Goal: Task Accomplishment & Management: Manage account settings

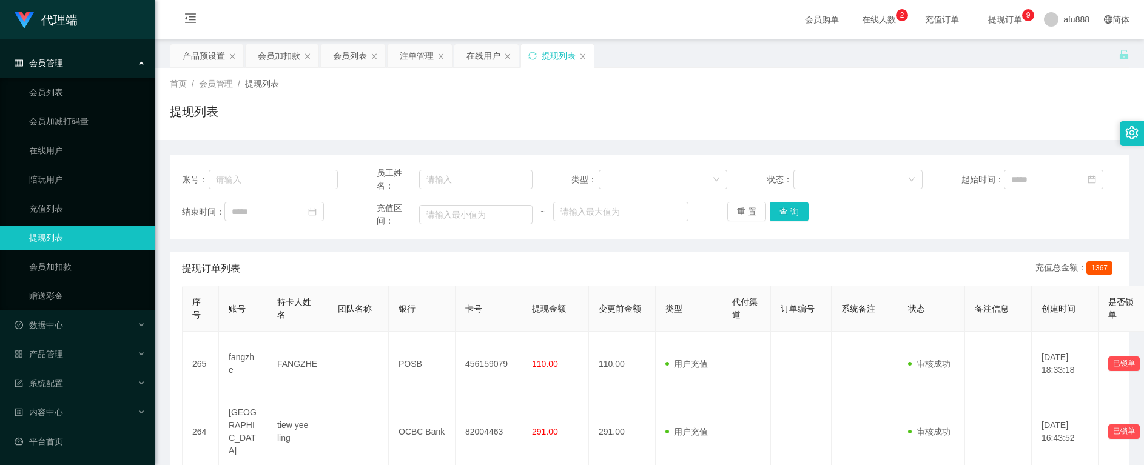
click at [1129, 133] on icon "图标: setting" at bounding box center [1131, 132] width 13 height 13
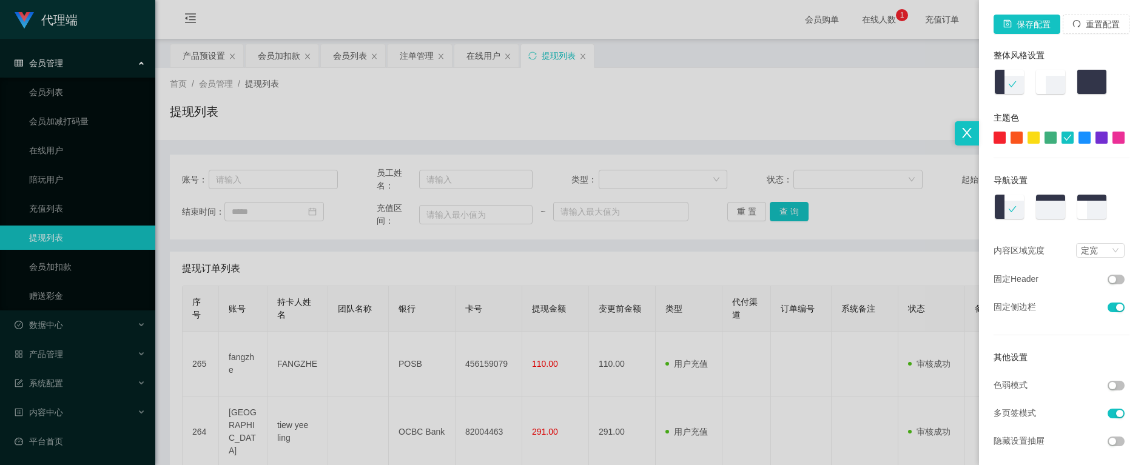
click at [851, 273] on div at bounding box center [572, 232] width 1144 height 465
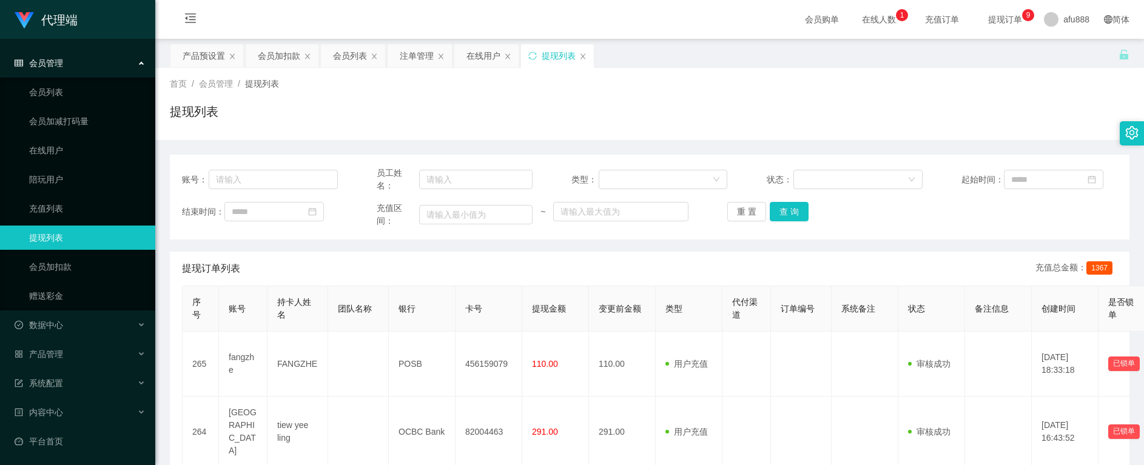
click at [1140, 137] on div at bounding box center [1132, 133] width 24 height 24
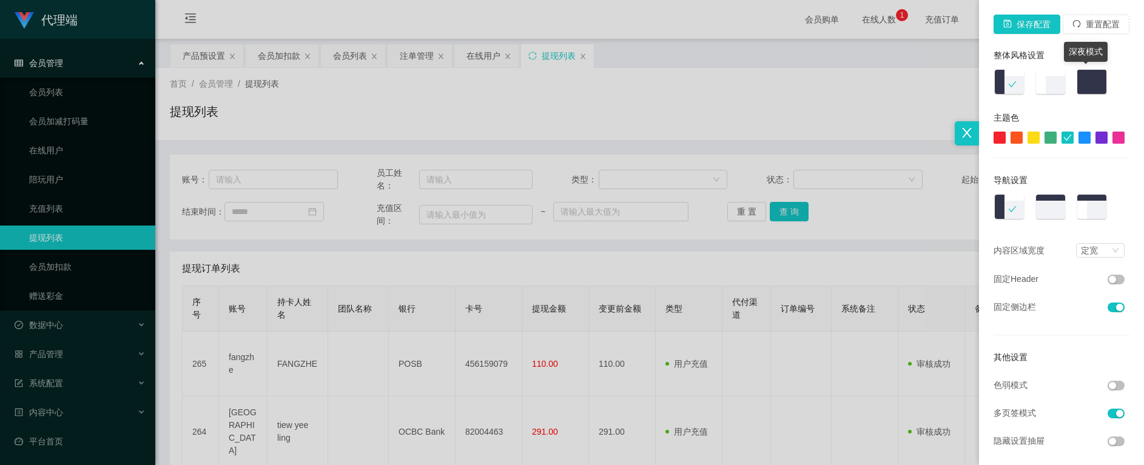
click at [1088, 86] on img at bounding box center [1092, 82] width 32 height 27
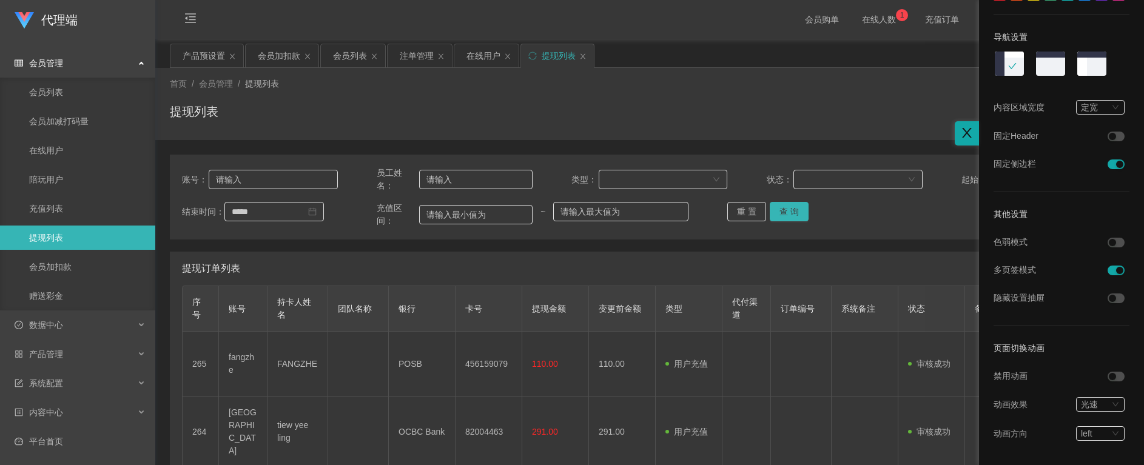
scroll to position [155, 0]
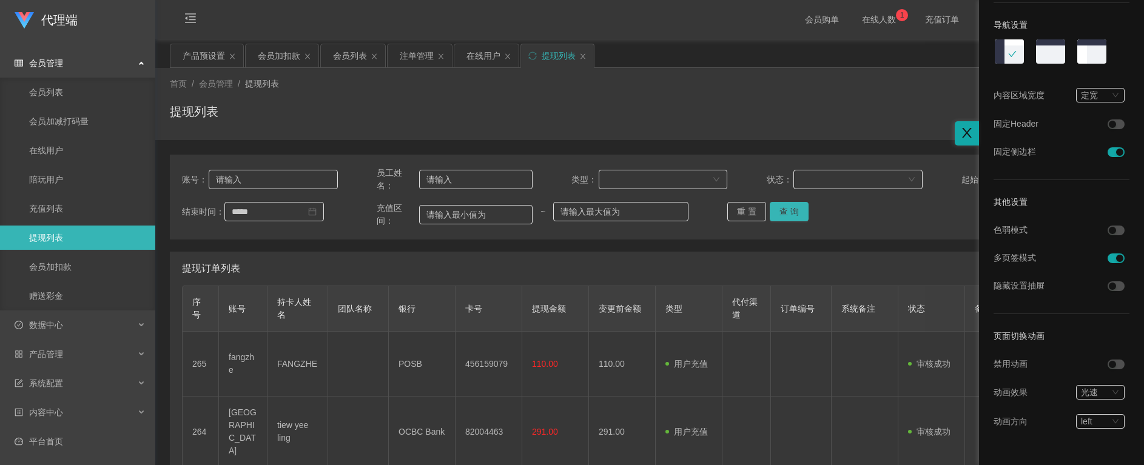
click at [918, 20] on div at bounding box center [572, 232] width 1144 height 465
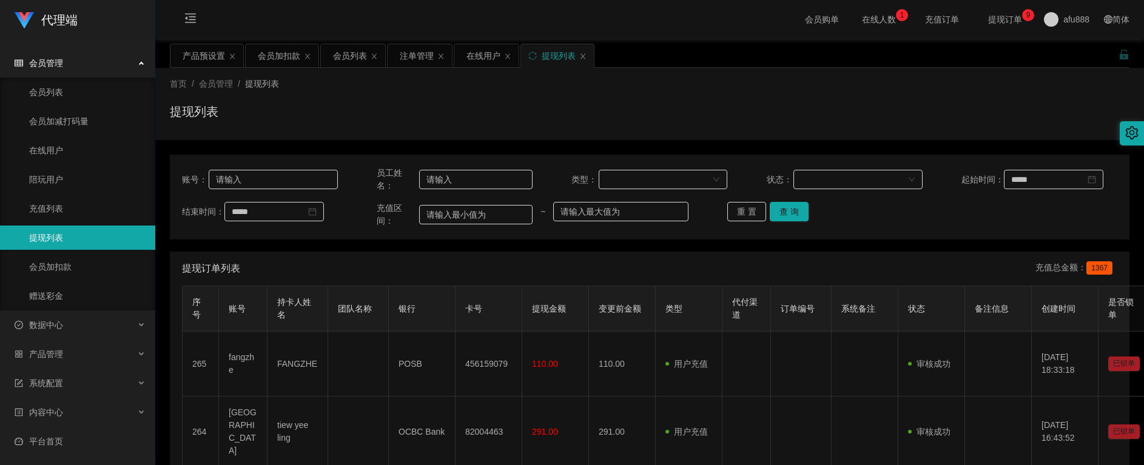
click at [933, 20] on span "充值订单" at bounding box center [942, 19] width 46 height 8
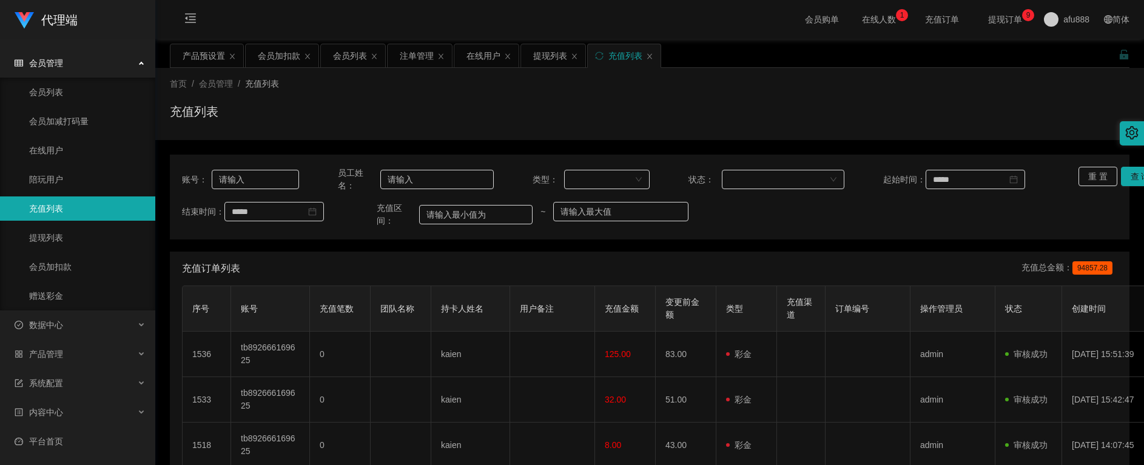
click at [990, 21] on span "提现订单 0 1 2 3 4 5 6 7 8 9 0 1 2 3 4 5 6 7 8 9 0 1 2 3 4 5 6 7 8 9" at bounding box center [1005, 19] width 46 height 8
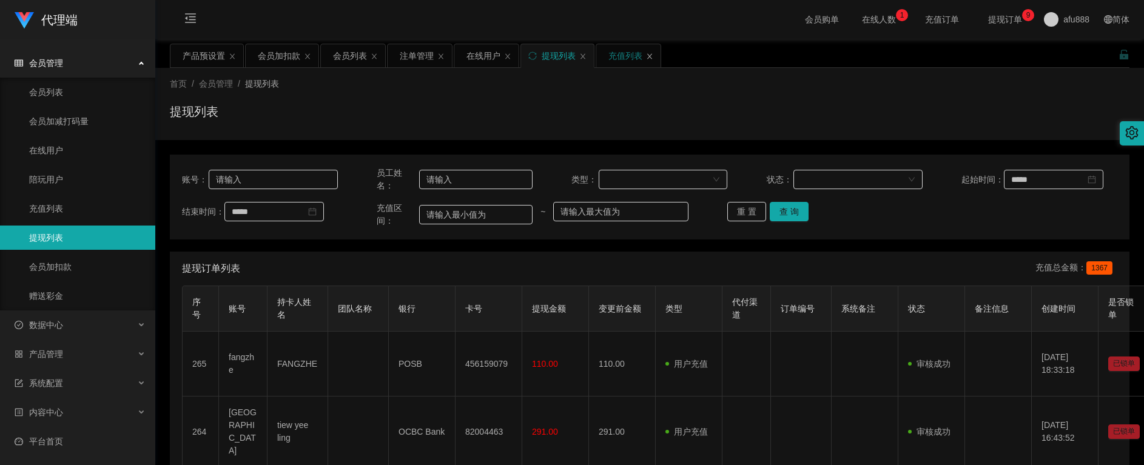
click at [647, 56] on icon "图标: close" at bounding box center [649, 55] width 5 height 5
click at [197, 51] on div "产品预设置" at bounding box center [204, 55] width 42 height 23
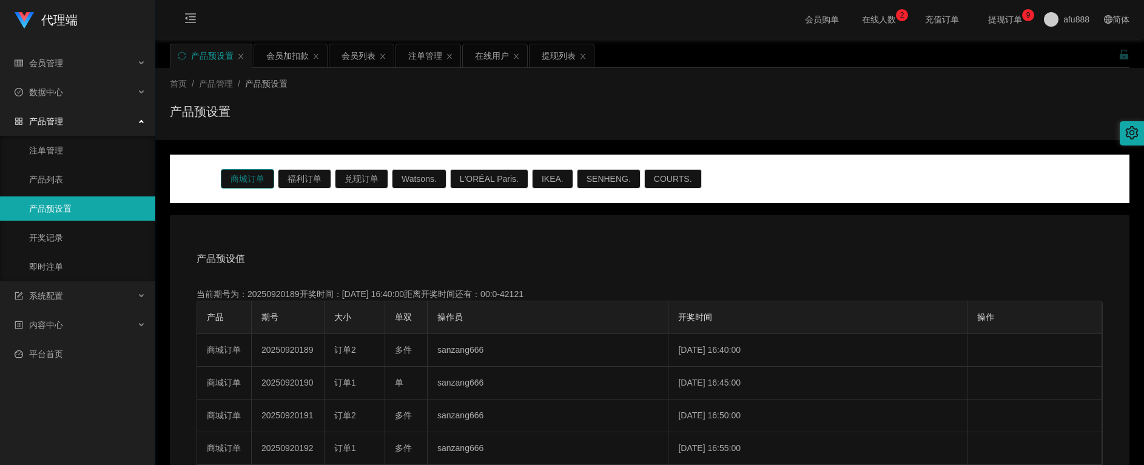
click at [249, 178] on button "商城订单" at bounding box center [247, 178] width 53 height 19
click at [243, 180] on button "商城订单" at bounding box center [247, 178] width 53 height 19
click at [356, 55] on div "会员列表" at bounding box center [359, 55] width 34 height 23
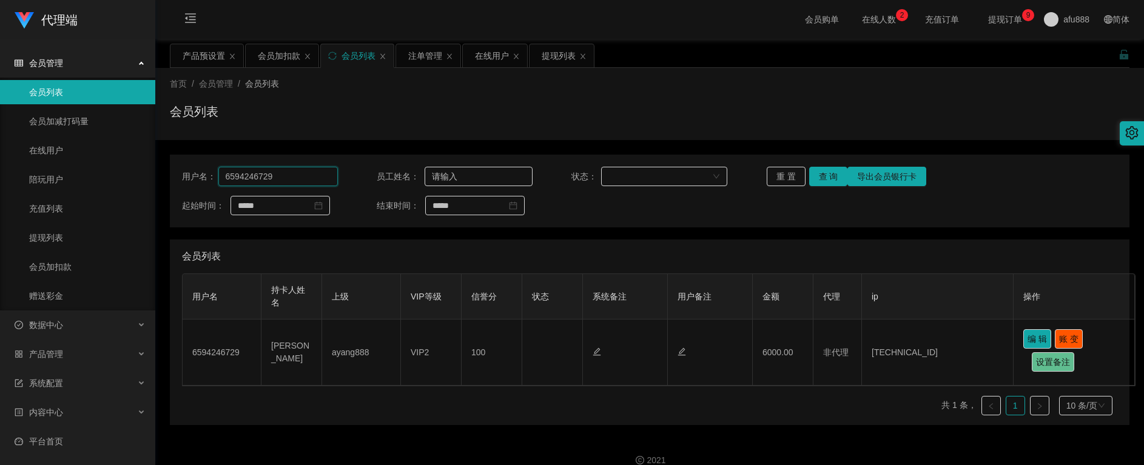
drag, startPoint x: 284, startPoint y: 170, endPoint x: 152, endPoint y: 164, distance: 131.8
click at [152, 164] on section "代理端 会员管理 会员列表 会员加减打码量 在线用户 陪玩用户 充值列表 提现列表 会员加扣款 赠送彩金 数据中心 员工统计 团队统计 产品管理 注单管理 产…" at bounding box center [572, 241] width 1144 height 482
paste input "tb892666169625"
type input "tb892666169625"
click at [781, 169] on button "重 置" at bounding box center [786, 176] width 39 height 19
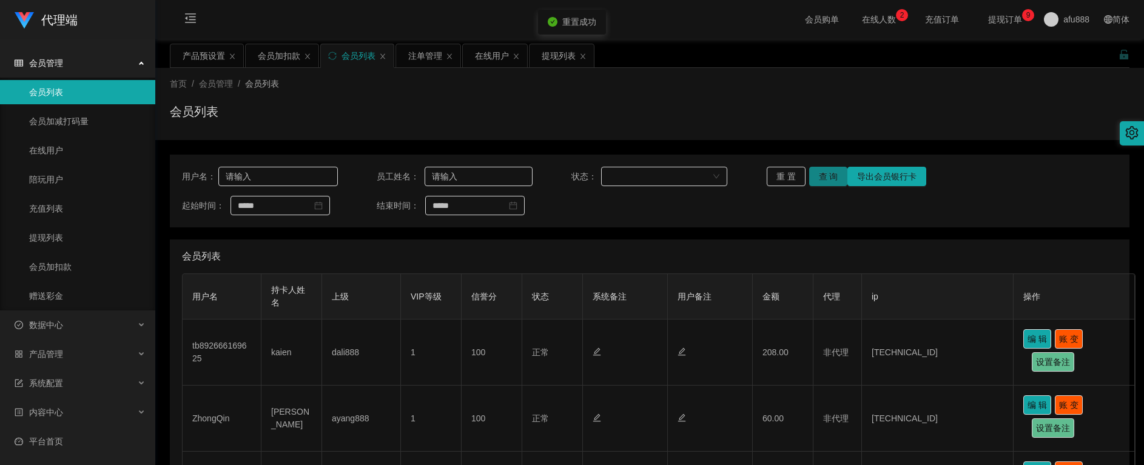
click at [818, 173] on button "查 询" at bounding box center [828, 176] width 39 height 19
click at [818, 173] on div "重 置 查 询 导出会员银行卡" at bounding box center [845, 176] width 156 height 19
click at [282, 181] on input "text" at bounding box center [278, 176] width 120 height 19
paste input "tb892666169625"
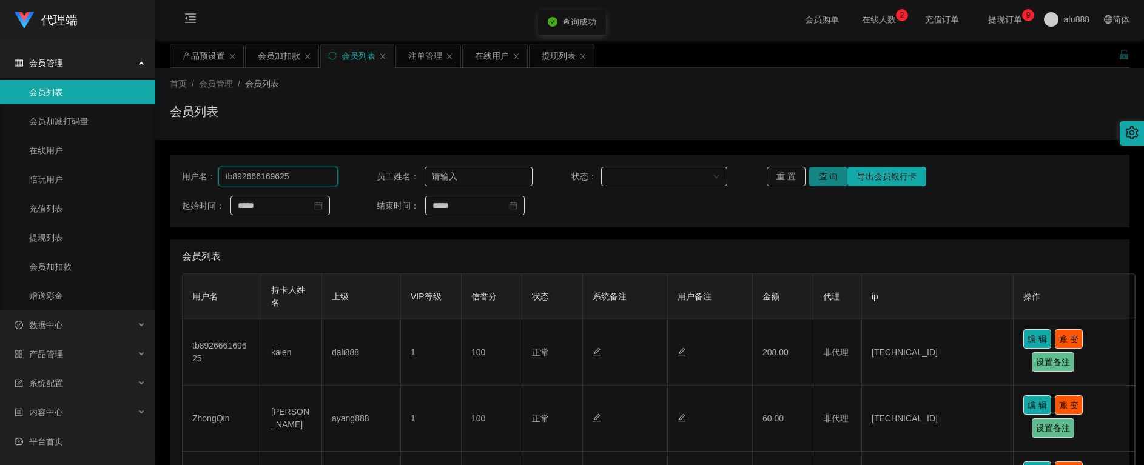
type input "tb892666169625"
click at [822, 172] on button "查 询" at bounding box center [828, 176] width 39 height 19
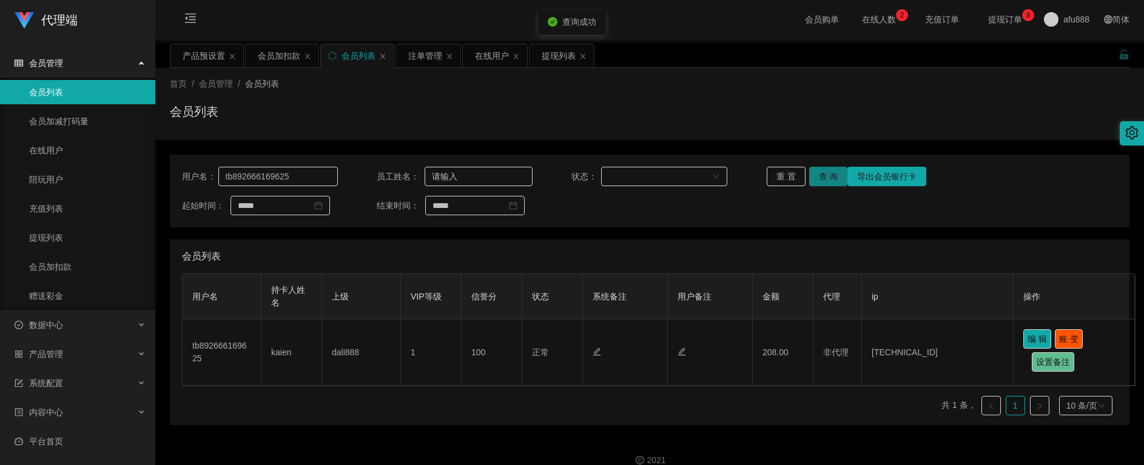
click at [822, 172] on button "查 询" at bounding box center [828, 176] width 39 height 19
click at [204, 55] on div "产品预设置" at bounding box center [204, 55] width 42 height 23
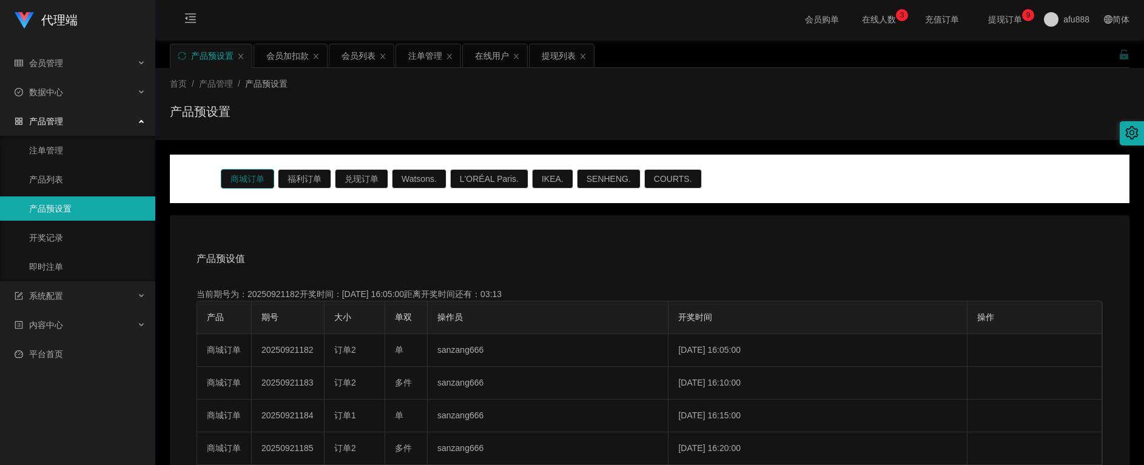
click at [259, 174] on button "商城订单" at bounding box center [247, 178] width 53 height 19
click at [272, 61] on div "会员加扣款" at bounding box center [287, 55] width 42 height 23
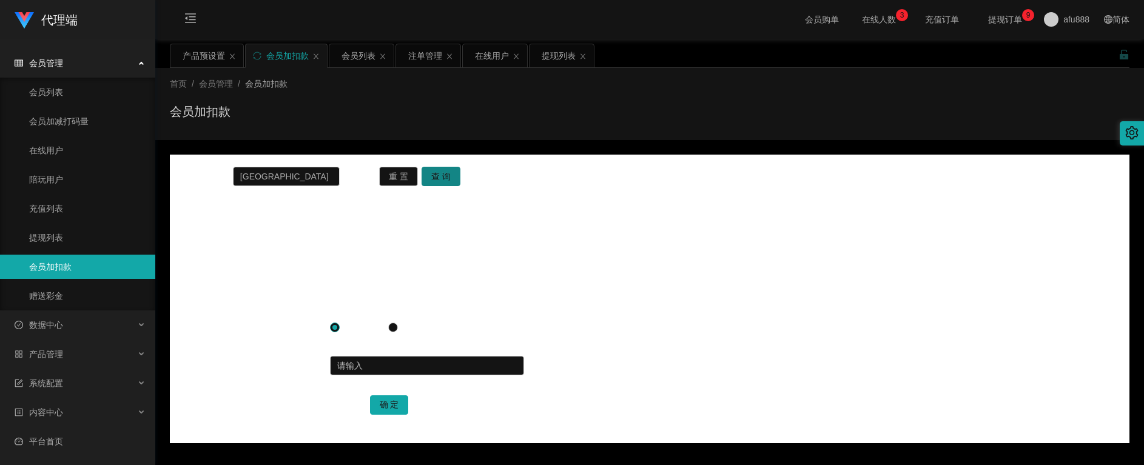
click at [442, 174] on button "查 询" at bounding box center [441, 176] width 39 height 19
click at [277, 177] on input "[GEOGRAPHIC_DATA]" at bounding box center [286, 176] width 107 height 19
click at [206, 56] on div "产品预设置" at bounding box center [204, 55] width 42 height 23
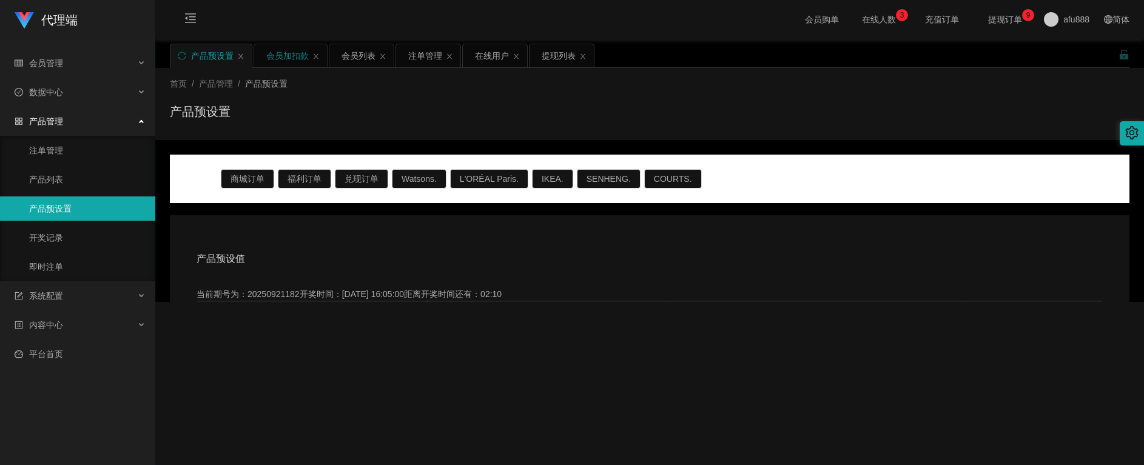
click at [280, 61] on div "会员加扣款" at bounding box center [287, 55] width 42 height 23
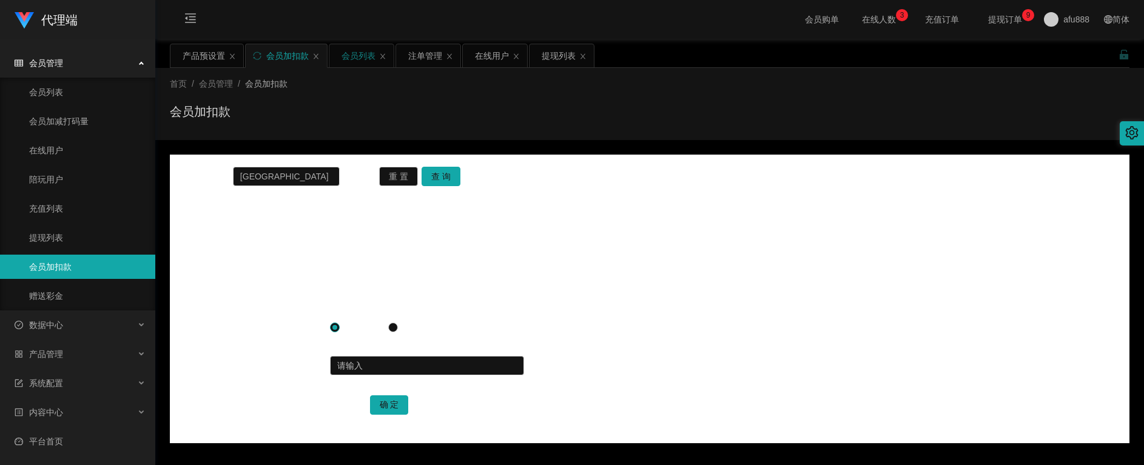
click at [347, 58] on div "会员列表" at bounding box center [359, 55] width 34 height 23
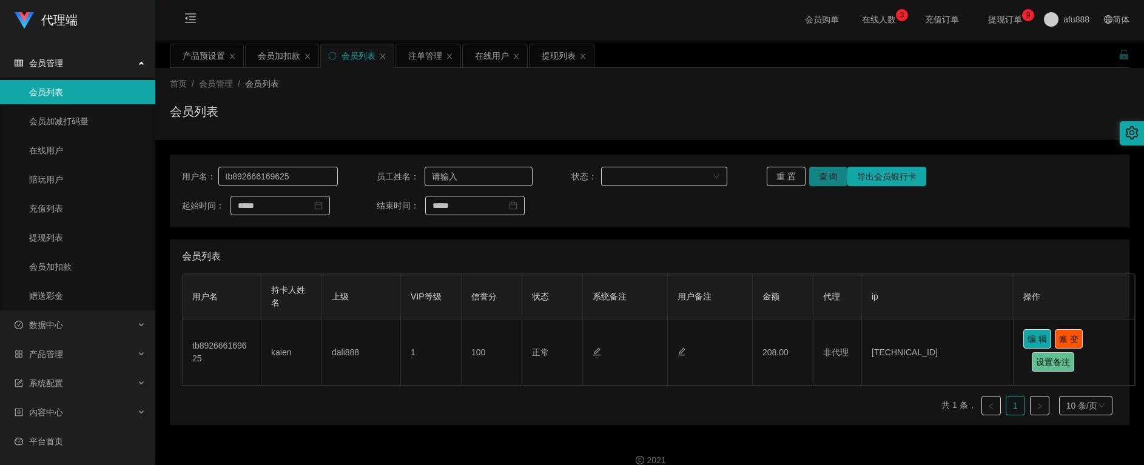
click at [819, 179] on button "查 询" at bounding box center [828, 176] width 39 height 19
click at [819, 178] on button "查 询" at bounding box center [828, 176] width 39 height 19
click at [826, 173] on button "查 询" at bounding box center [828, 176] width 39 height 19
click at [826, 172] on button "查 询" at bounding box center [828, 176] width 39 height 19
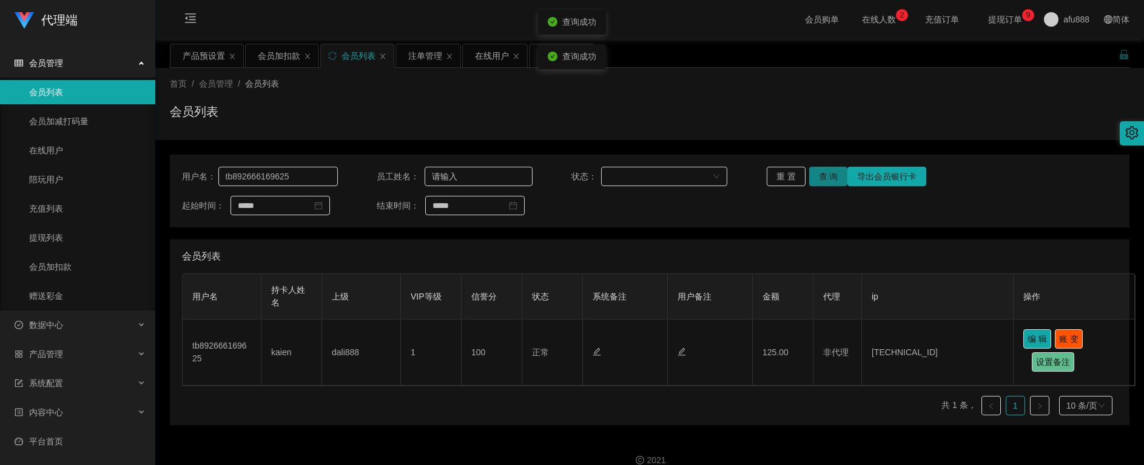
click at [826, 173] on button "查 询" at bounding box center [828, 176] width 39 height 19
click at [825, 173] on button "查 询" at bounding box center [828, 176] width 39 height 19
drag, startPoint x: 825, startPoint y: 173, endPoint x: 859, endPoint y: 157, distance: 36.9
click at [825, 173] on button "查 询" at bounding box center [828, 176] width 39 height 19
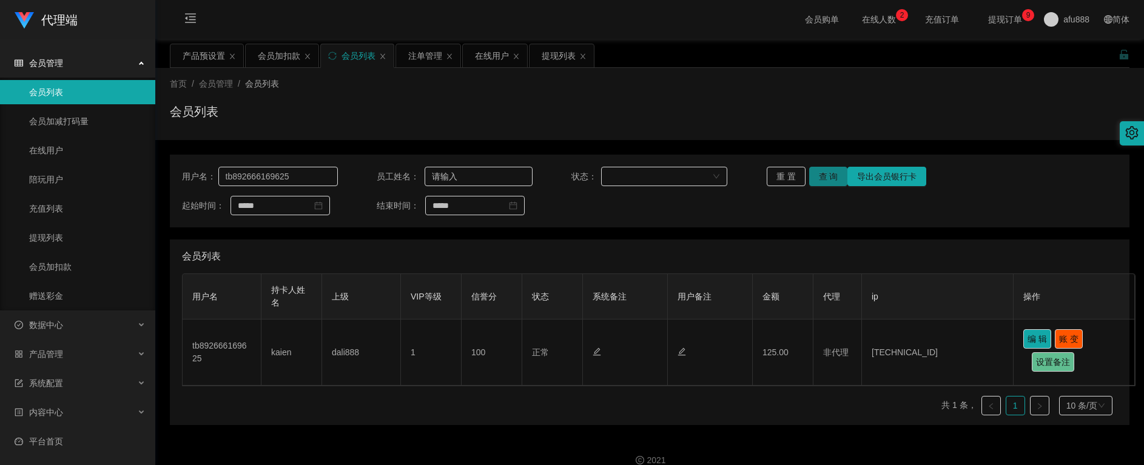
click at [824, 170] on button "查 询" at bounding box center [828, 176] width 39 height 19
click at [824, 177] on button "查 询" at bounding box center [828, 176] width 39 height 19
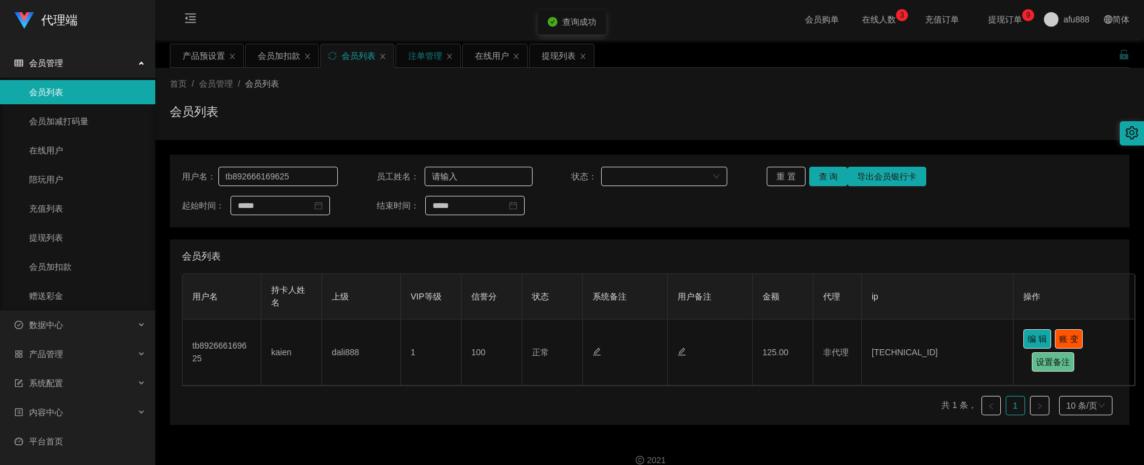
click at [422, 56] on div "注单管理" at bounding box center [425, 55] width 34 height 23
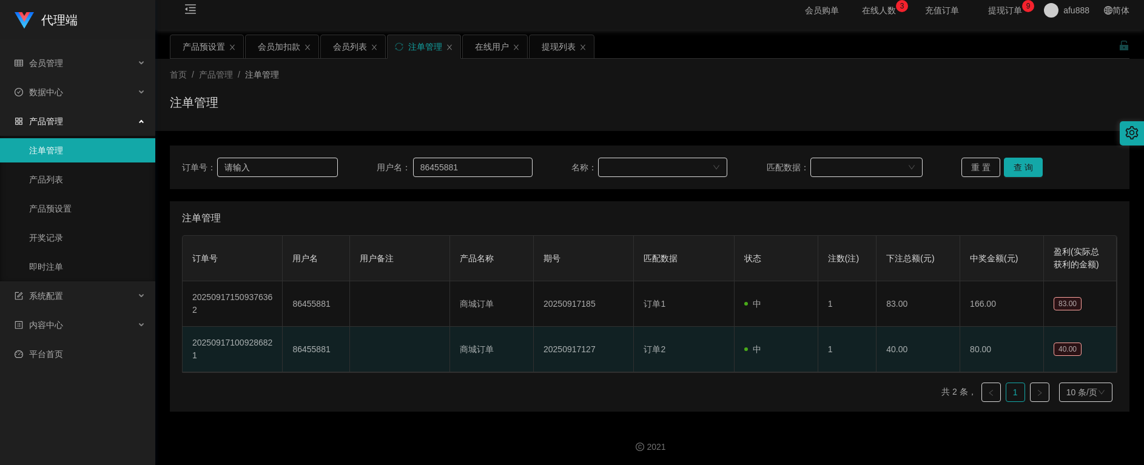
scroll to position [11, 0]
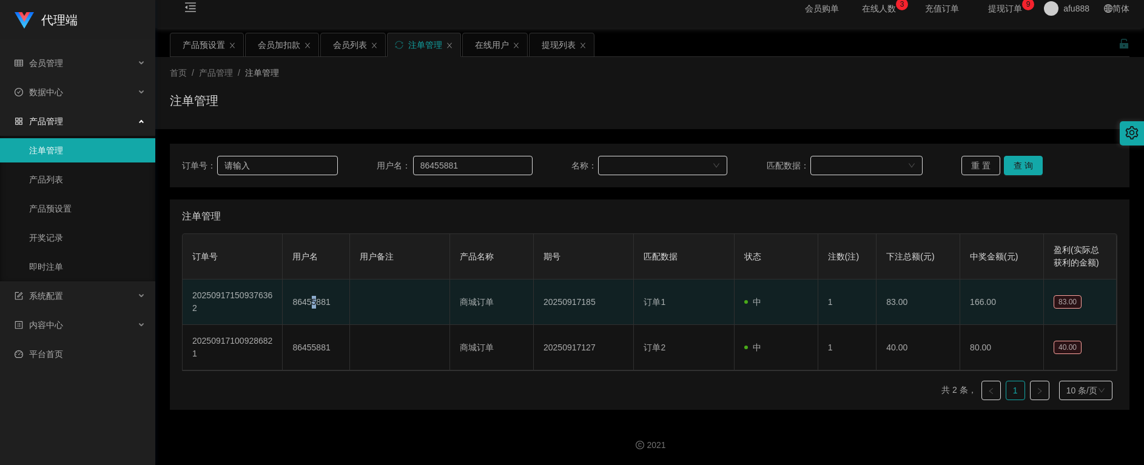
click at [312, 303] on td "86455881" at bounding box center [316, 303] width 67 height 46
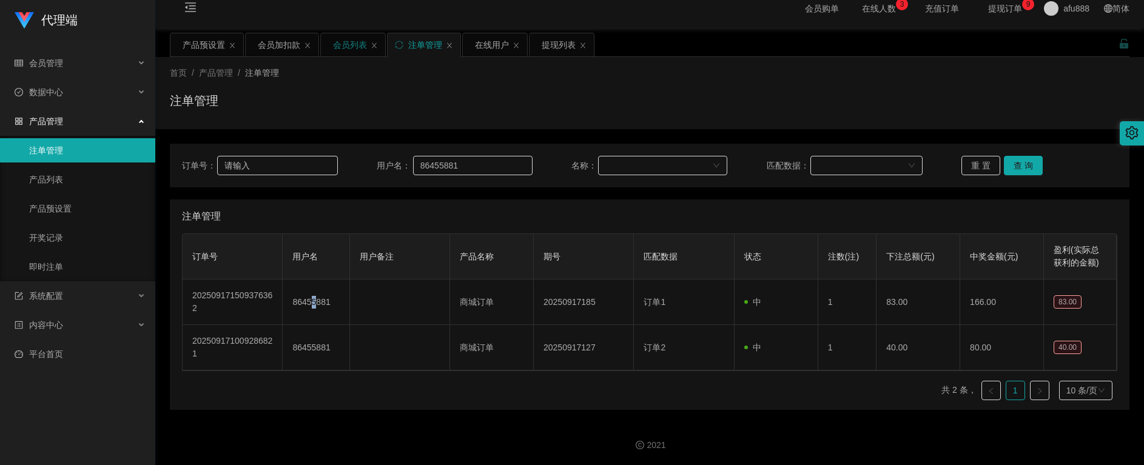
click at [342, 47] on div "会员列表" at bounding box center [350, 44] width 34 height 23
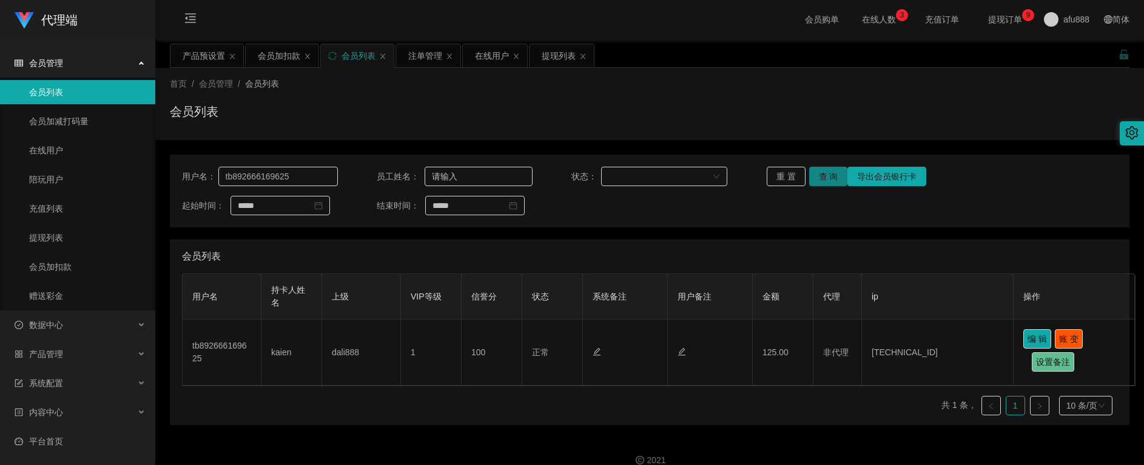
click at [826, 178] on button "查 询" at bounding box center [828, 176] width 39 height 19
drag, startPoint x: 297, startPoint y: 172, endPoint x: 179, endPoint y: 167, distance: 117.8
click at [179, 167] on div "用户名： tb892666169625 员工姓名： 状态： 重 置 查 询 导出会员银行卡 起始时间： 结束时间：" at bounding box center [650, 191] width 960 height 73
click at [277, 59] on div "会员加扣款" at bounding box center [279, 55] width 42 height 23
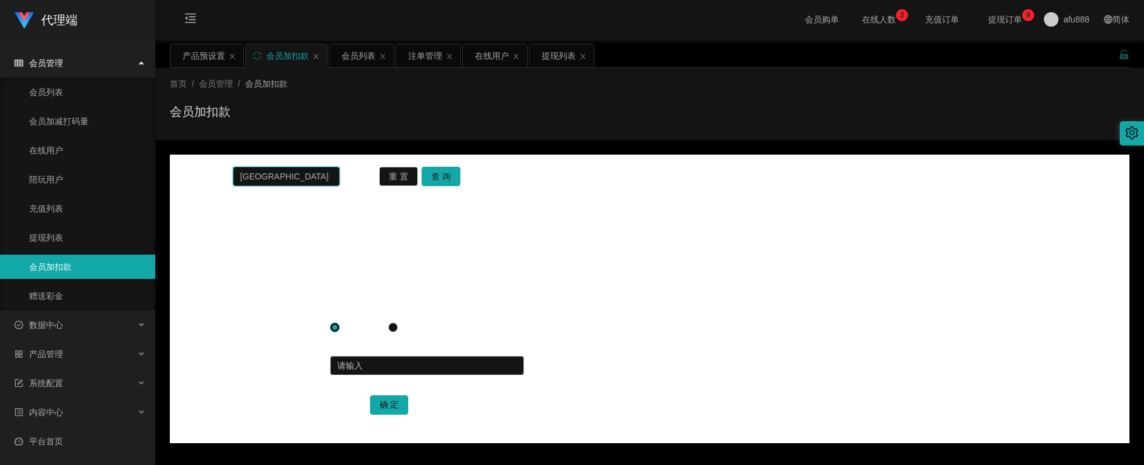
drag, startPoint x: 283, startPoint y: 173, endPoint x: 163, endPoint y: 164, distance: 119.9
click at [164, 163] on main "关闭左侧 关闭右侧 关闭其它 刷新页面 产品预设置 会员加扣款 会员列表 注单管理 在线用户 提现列表 首页 / 会员管理 / 会员加扣款 / 会员加扣款 会…" at bounding box center [649, 241] width 989 height 405
paste input "tb892666169625"
type input "tb892666169625"
click at [448, 172] on button "查 询" at bounding box center [441, 176] width 39 height 19
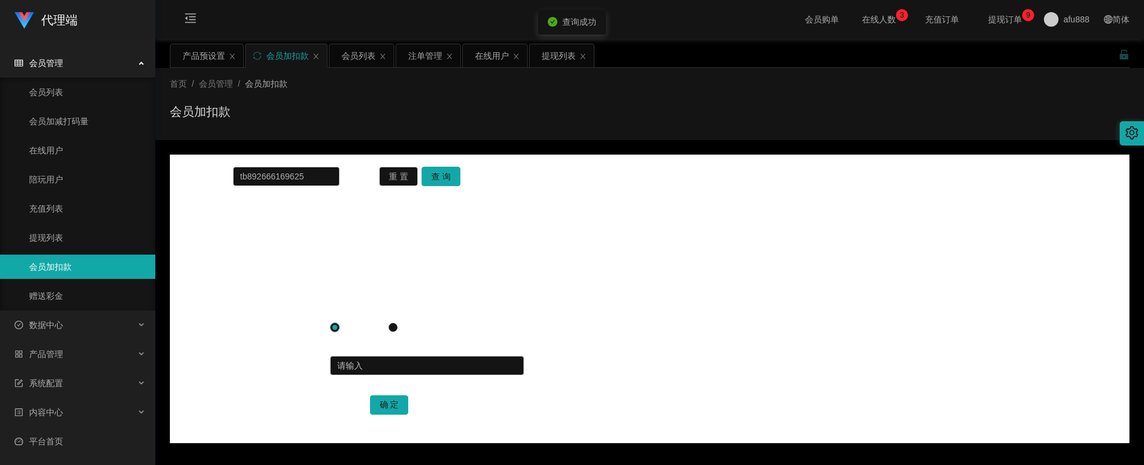
click at [1132, 129] on icon "图标: setting" at bounding box center [1131, 132] width 13 height 13
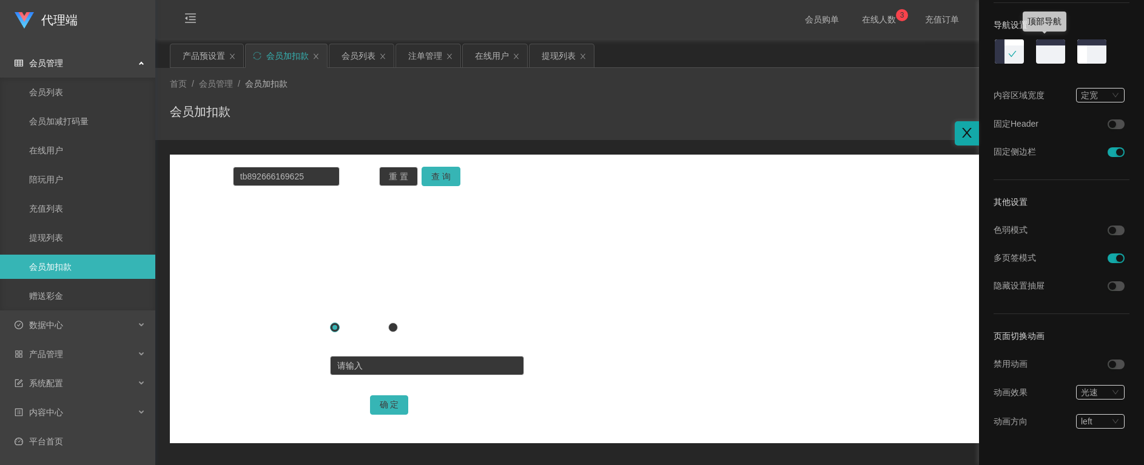
click at [1050, 55] on img at bounding box center [1051, 52] width 32 height 27
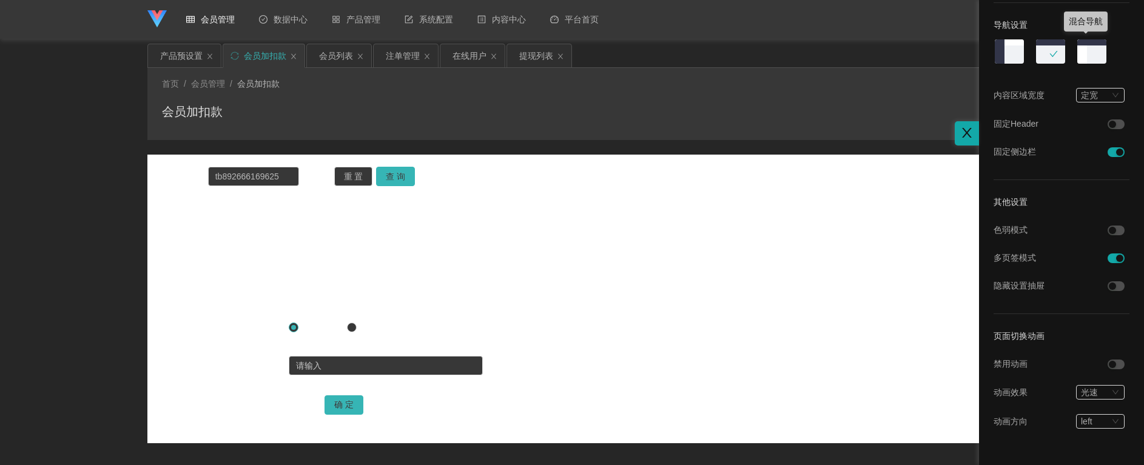
click at [1084, 56] on img at bounding box center [1092, 52] width 32 height 27
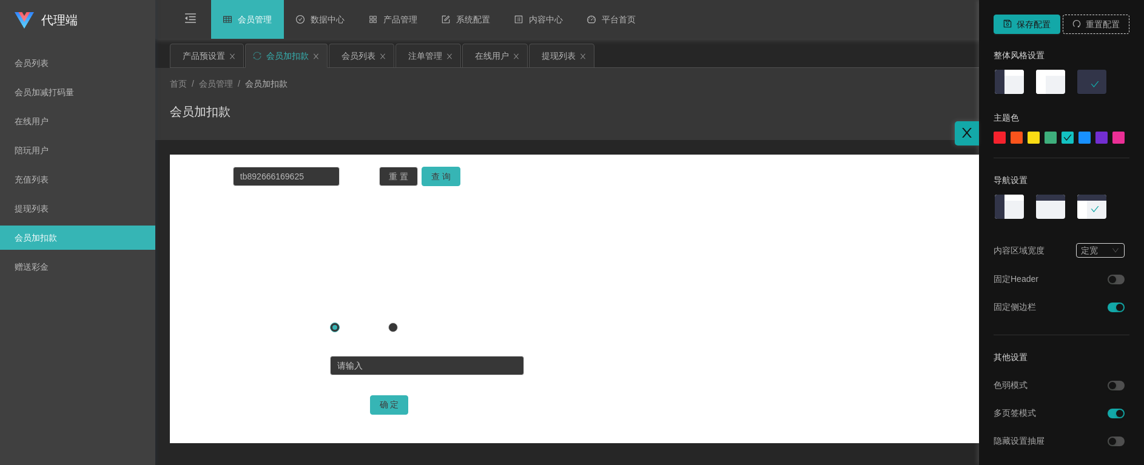
click at [1010, 86] on img at bounding box center [1010, 82] width 32 height 27
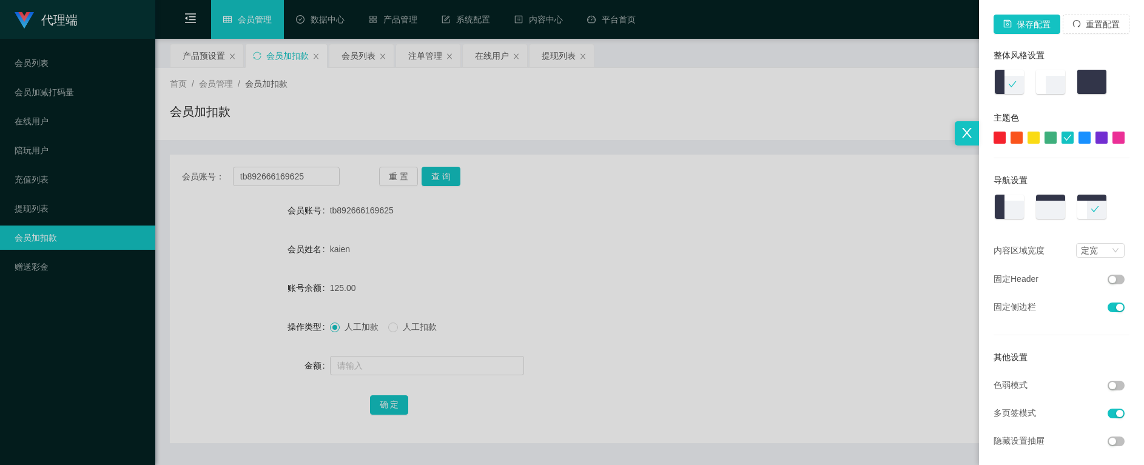
click at [451, 178] on div at bounding box center [572, 232] width 1144 height 465
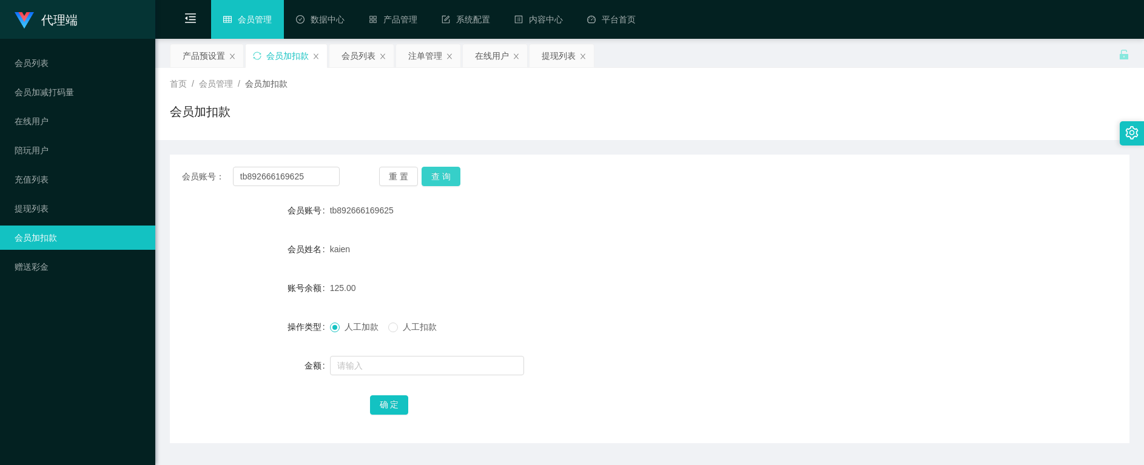
click at [451, 178] on button "查 询" at bounding box center [441, 176] width 39 height 19
click at [359, 365] on input "text" at bounding box center [427, 365] width 194 height 19
drag, startPoint x: 363, startPoint y: 367, endPoint x: 342, endPoint y: 368, distance: 21.2
click at [342, 368] on input "166" at bounding box center [427, 365] width 194 height 19
click at [368, 369] on input "166" at bounding box center [427, 365] width 194 height 19
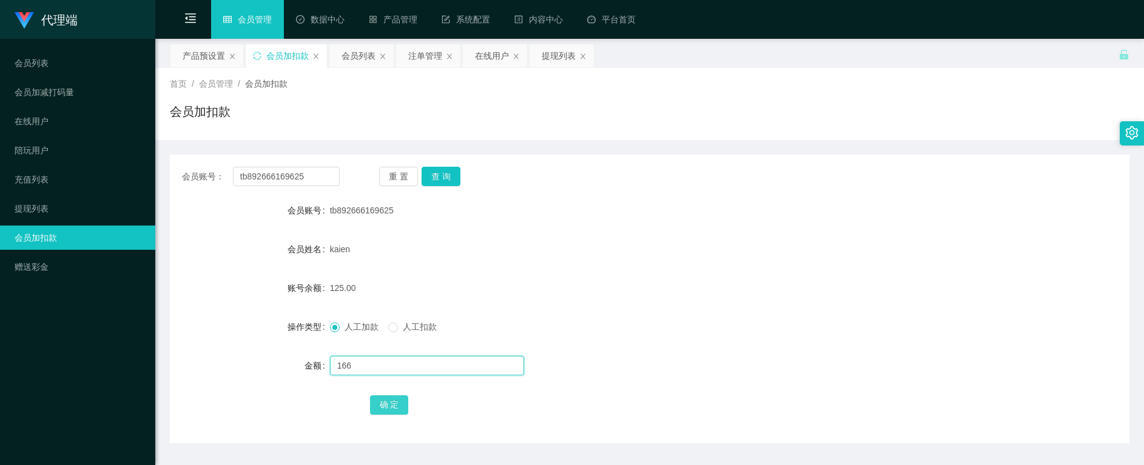
type input "166"
click at [387, 405] on button "确 定" at bounding box center [389, 405] width 39 height 19
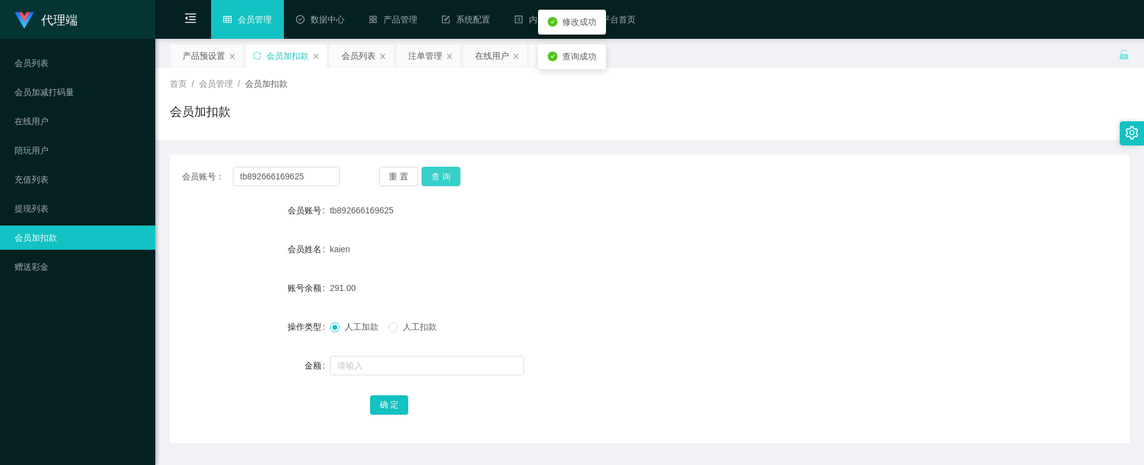
click at [431, 174] on button "查 询" at bounding box center [441, 176] width 39 height 19
click at [438, 177] on button "查 询" at bounding box center [441, 176] width 39 height 19
click at [444, 175] on button "查 询" at bounding box center [441, 176] width 39 height 19
click at [451, 178] on button "查 询" at bounding box center [441, 176] width 39 height 19
click at [413, 55] on div "注单管理" at bounding box center [425, 55] width 34 height 23
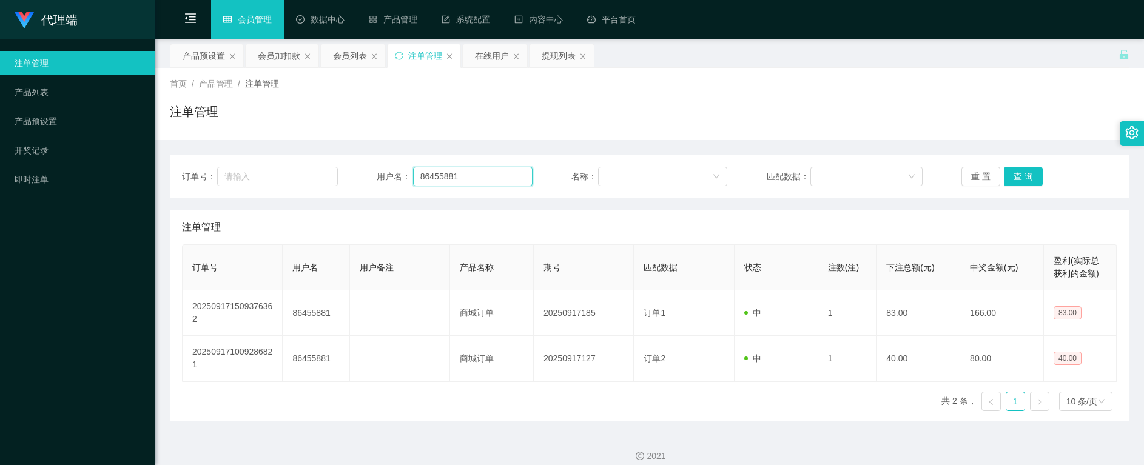
drag, startPoint x: 479, startPoint y: 179, endPoint x: 431, endPoint y: 180, distance: 48.6
click at [371, 172] on div "订单号： 用户名： 86455881 名称： 匹配数据： 重 置 查 询" at bounding box center [650, 176] width 936 height 19
paste input "tb892666169625"
type input "tb892666169625"
click at [1026, 173] on button "查 询" at bounding box center [1023, 176] width 39 height 19
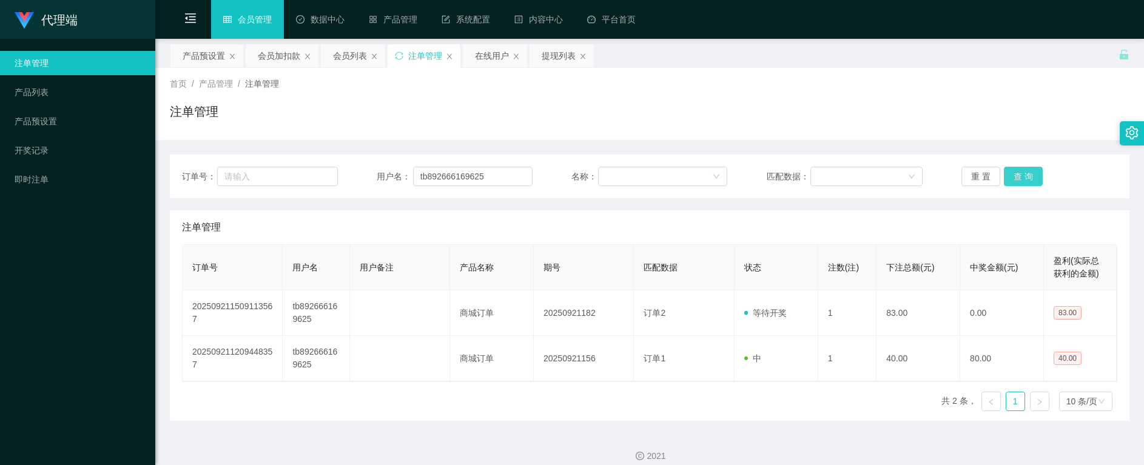
click at [1027, 175] on button "查 询" at bounding box center [1023, 176] width 39 height 19
click at [269, 59] on div "会员加扣款" at bounding box center [279, 55] width 42 height 23
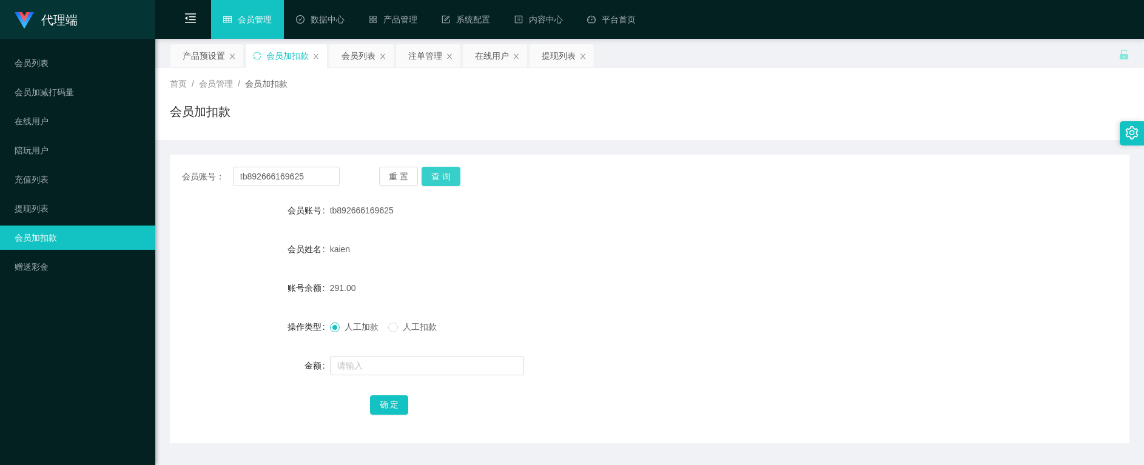
click at [442, 176] on button "查 询" at bounding box center [441, 176] width 39 height 19
click at [431, 173] on button "查 询" at bounding box center [441, 176] width 39 height 19
click at [437, 170] on button "查 询" at bounding box center [441, 176] width 39 height 19
click at [442, 174] on button "查 询" at bounding box center [441, 176] width 39 height 19
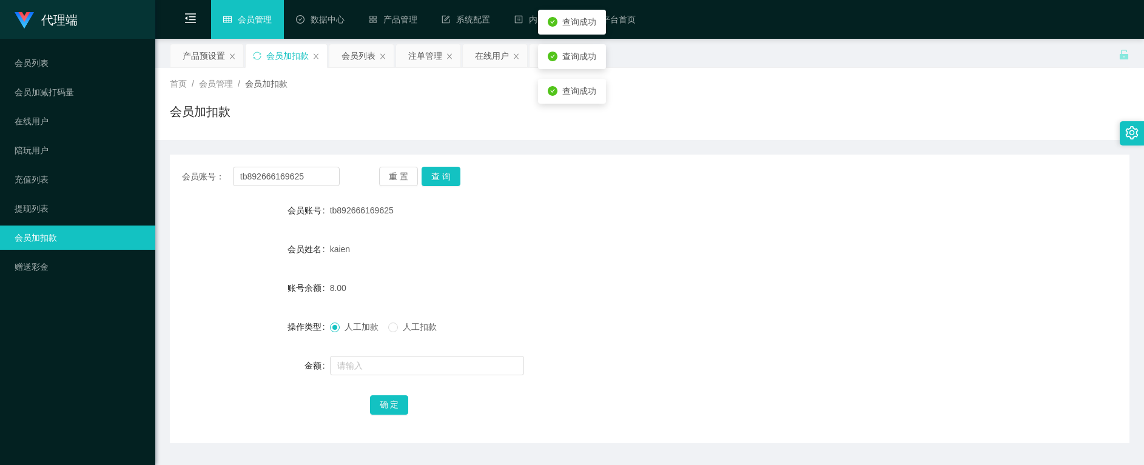
click at [201, 249] on div "会员姓名" at bounding box center [250, 249] width 160 height 24
click at [277, 177] on input "tb892666169625" at bounding box center [286, 176] width 107 height 19
click at [277, 176] on input "tb892666169625" at bounding box center [286, 176] width 107 height 19
click at [348, 61] on div "会员列表" at bounding box center [359, 55] width 34 height 23
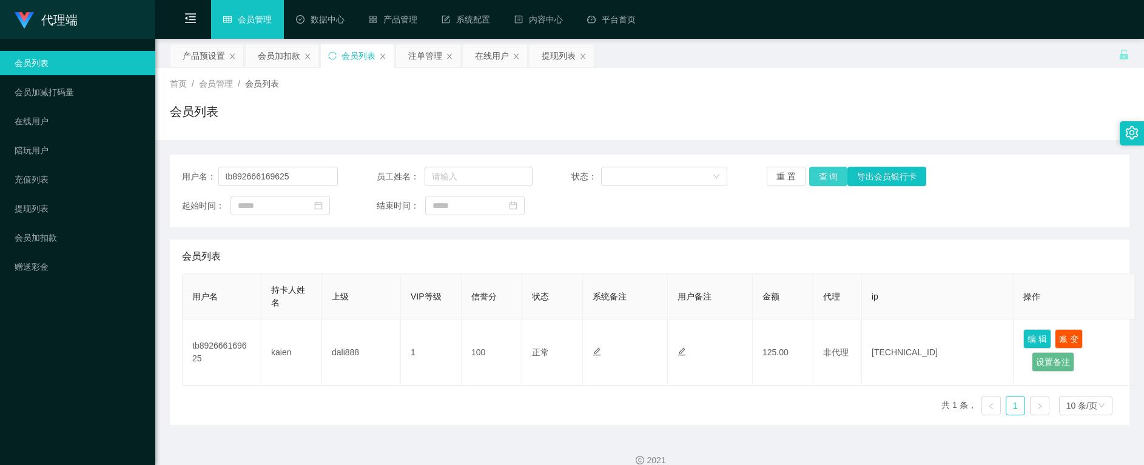
click at [824, 178] on button "查 询" at bounding box center [828, 176] width 39 height 19
click at [1062, 340] on button "账 变" at bounding box center [1069, 338] width 28 height 19
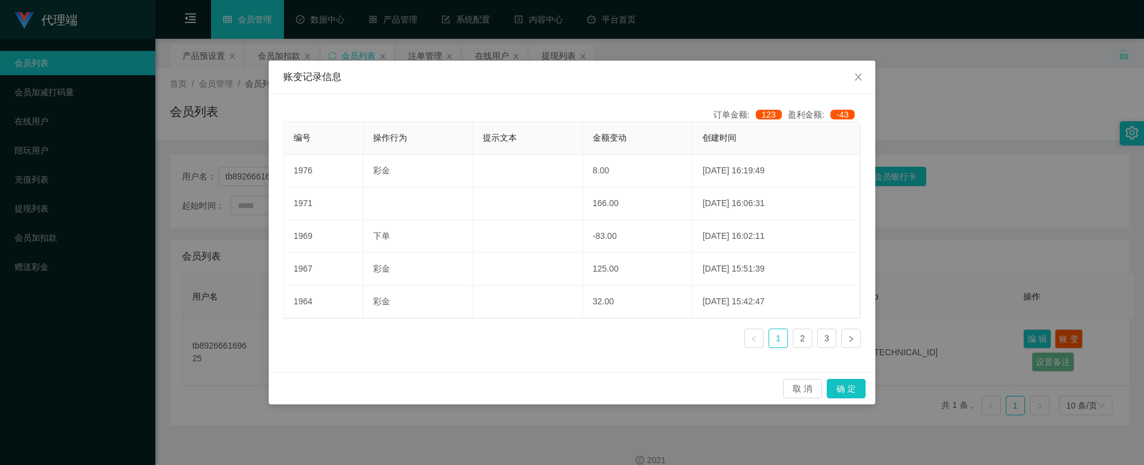
click at [579, 432] on div "账变记录信息 订单金额: 123 盈利金额: -43 编号 操作行为 提示文本 金额变动 创建时间 1976 彩金 8.00 [DATE] 16:19:49 …" at bounding box center [572, 232] width 1144 height 465
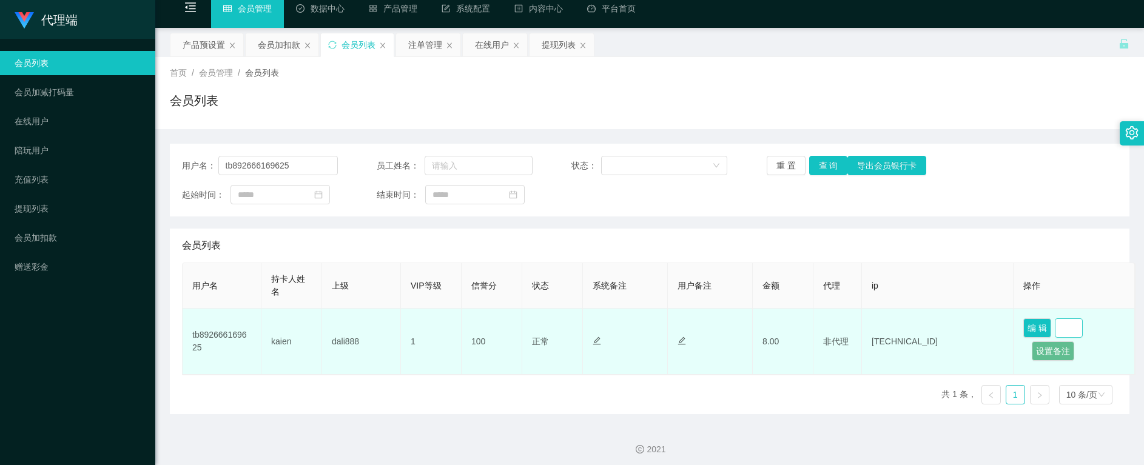
scroll to position [15, 0]
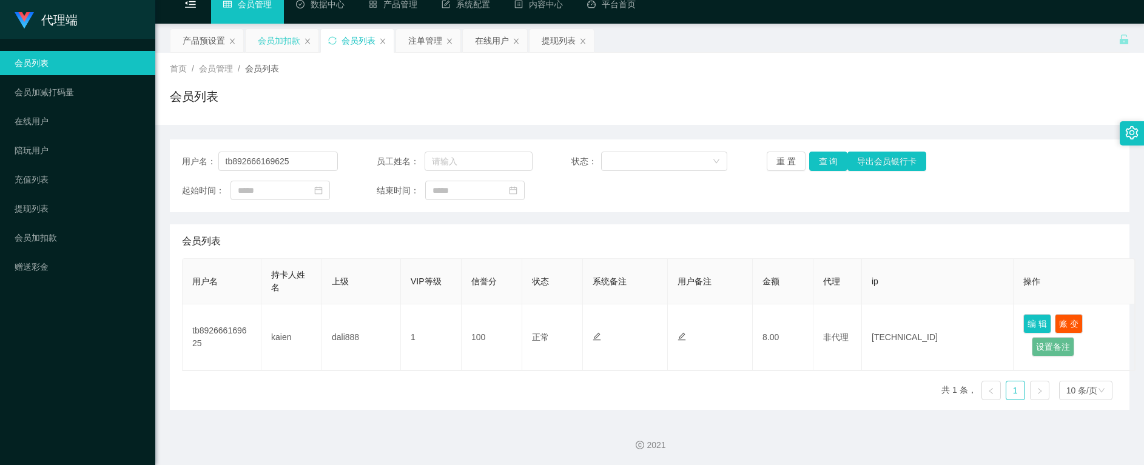
click at [269, 43] on div "会员加扣款" at bounding box center [279, 40] width 42 height 23
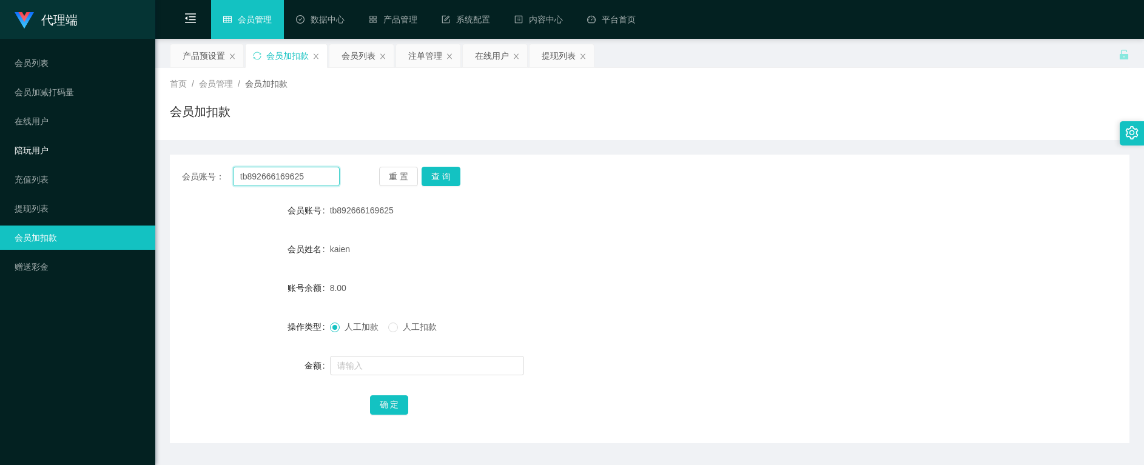
drag, startPoint x: 312, startPoint y: 175, endPoint x: 70, endPoint y: 147, distance: 243.8
click at [64, 146] on section "代理端 会员列表 会员加减打码量 在线用户 陪玩用户 充值列表 提现列表 会员加扣款 赠送彩金 保存配置 重置配置 整体风格设置 主题色 导航设置 内容区域宽…" at bounding box center [572, 250] width 1144 height 500
click at [445, 177] on button "查 询" at bounding box center [441, 176] width 39 height 19
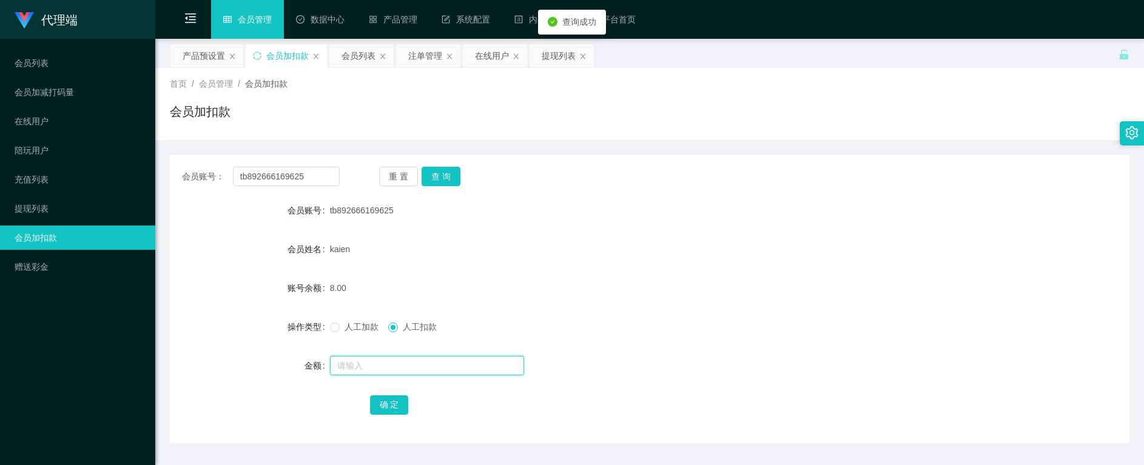
click at [368, 374] on input "text" at bounding box center [427, 365] width 194 height 19
type input "8"
click at [383, 410] on button "确 定" at bounding box center [389, 405] width 39 height 19
click at [453, 174] on button "查 询" at bounding box center [441, 176] width 39 height 19
click at [648, 295] on div "0.00" at bounding box center [610, 288] width 560 height 24
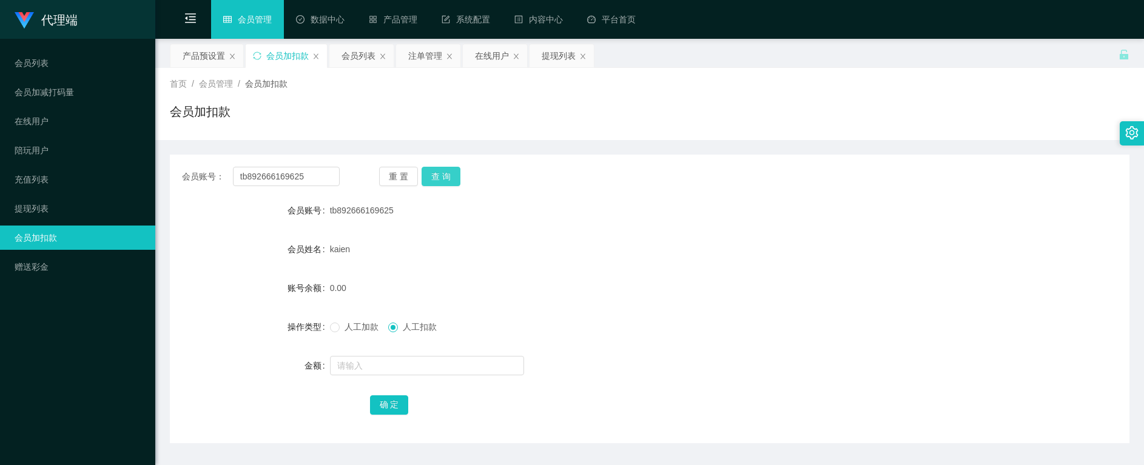
click at [430, 177] on button "查 询" at bounding box center [441, 176] width 39 height 19
click at [430, 177] on div "重 置 查 询" at bounding box center [458, 176] width 158 height 19
drag, startPoint x: 430, startPoint y: 177, endPoint x: 466, endPoint y: 192, distance: 39.4
click at [430, 177] on button "查 询" at bounding box center [441, 176] width 39 height 19
drag, startPoint x: 583, startPoint y: 274, endPoint x: 488, endPoint y: 233, distance: 103.0
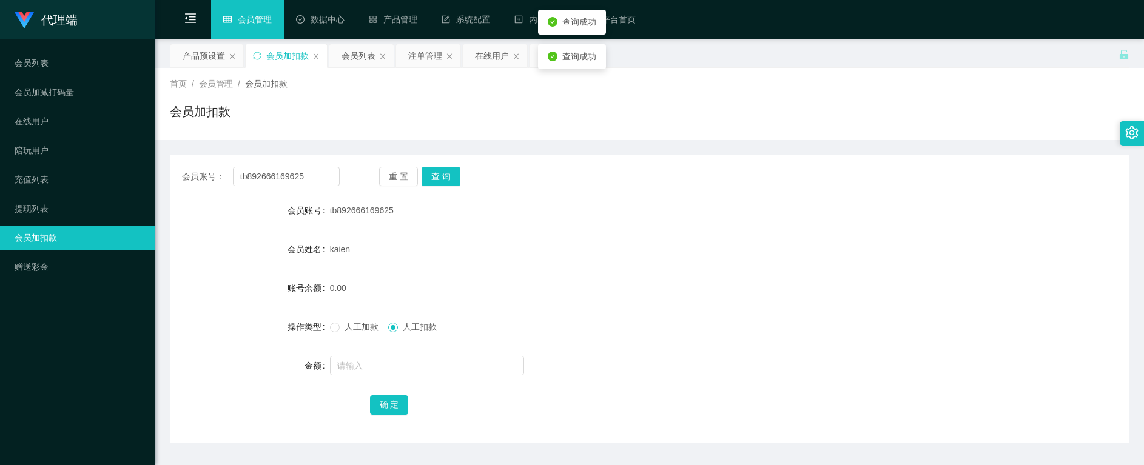
click at [582, 274] on form "会员账号 tb892666169625 会员姓名 kaien 账号余额 0.00 操作类型 人工加款 人工扣款 金额 确 定" at bounding box center [650, 307] width 960 height 218
click at [437, 183] on button "查 询" at bounding box center [441, 176] width 39 height 19
click at [413, 56] on div "注单管理" at bounding box center [425, 55] width 34 height 23
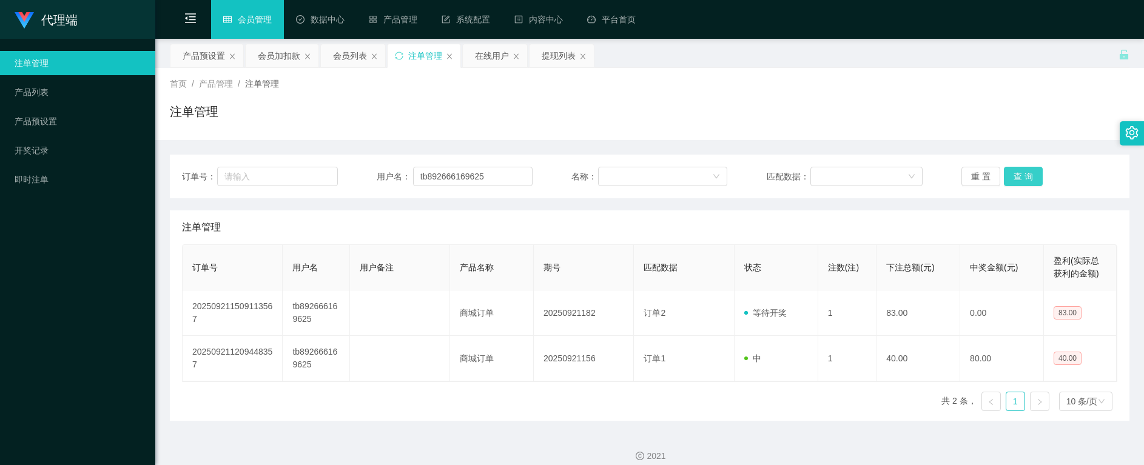
click at [1023, 175] on button "查 询" at bounding box center [1023, 176] width 39 height 19
click at [1023, 175] on div "重 置 查 询" at bounding box center [1040, 176] width 156 height 19
click at [1023, 175] on button "查 询" at bounding box center [1023, 176] width 39 height 19
click at [1023, 175] on div "重 置 查 询" at bounding box center [1040, 176] width 156 height 19
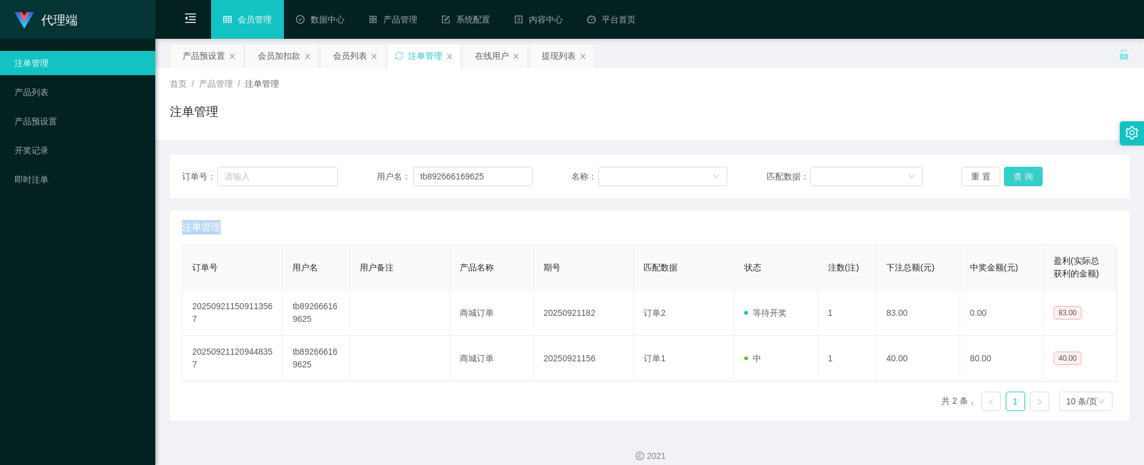
click at [1025, 177] on button "查 询" at bounding box center [1023, 176] width 39 height 19
click at [1025, 176] on button "查 询" at bounding box center [1023, 176] width 39 height 19
click at [1025, 176] on div "重 置 查 询" at bounding box center [1040, 176] width 156 height 19
click at [1025, 176] on button "查 询" at bounding box center [1023, 176] width 39 height 19
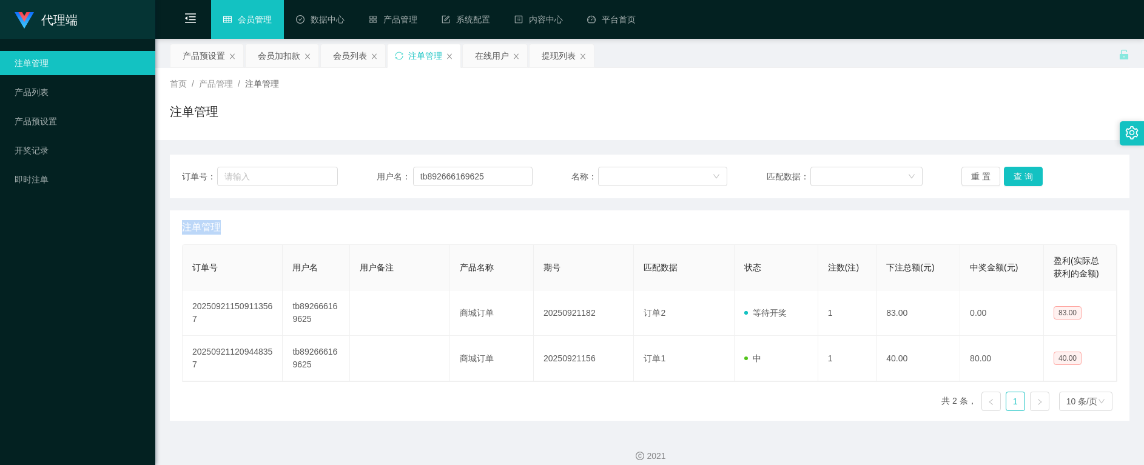
click at [1025, 176] on div "重 置 查 询" at bounding box center [1040, 176] width 156 height 19
click at [261, 59] on div "会员加扣款" at bounding box center [279, 55] width 42 height 23
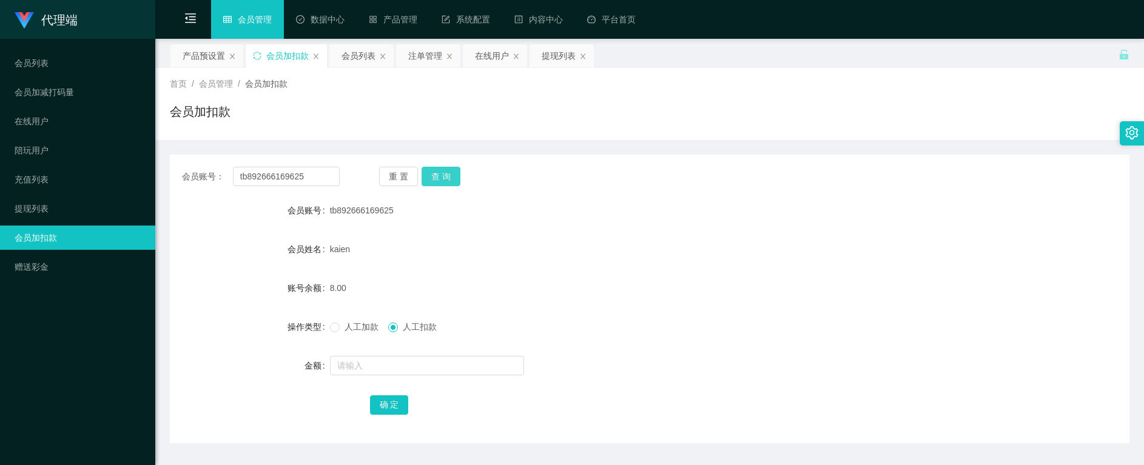
click at [447, 180] on button "查 询" at bounding box center [441, 176] width 39 height 19
click at [357, 56] on div "会员列表" at bounding box center [359, 55] width 34 height 23
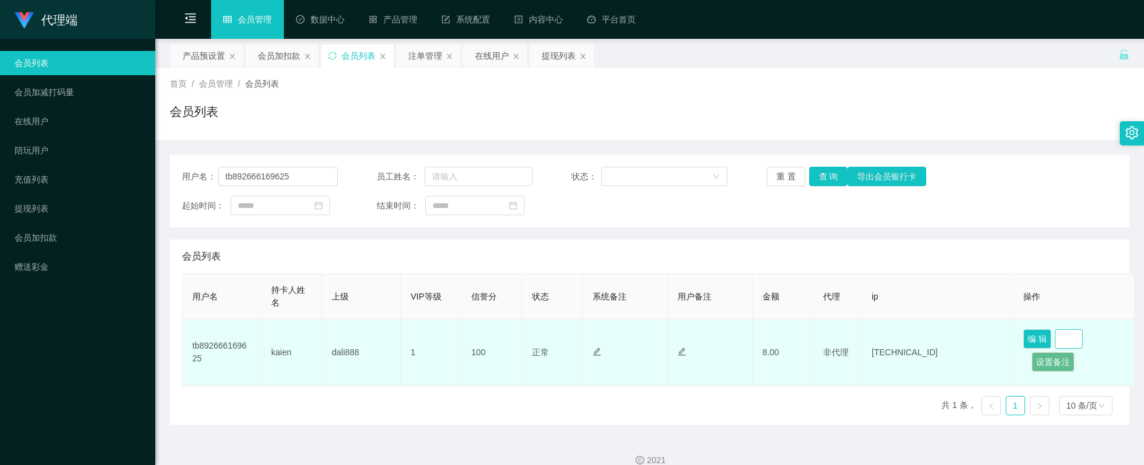
click at [1064, 337] on button "账 变" at bounding box center [1069, 338] width 28 height 19
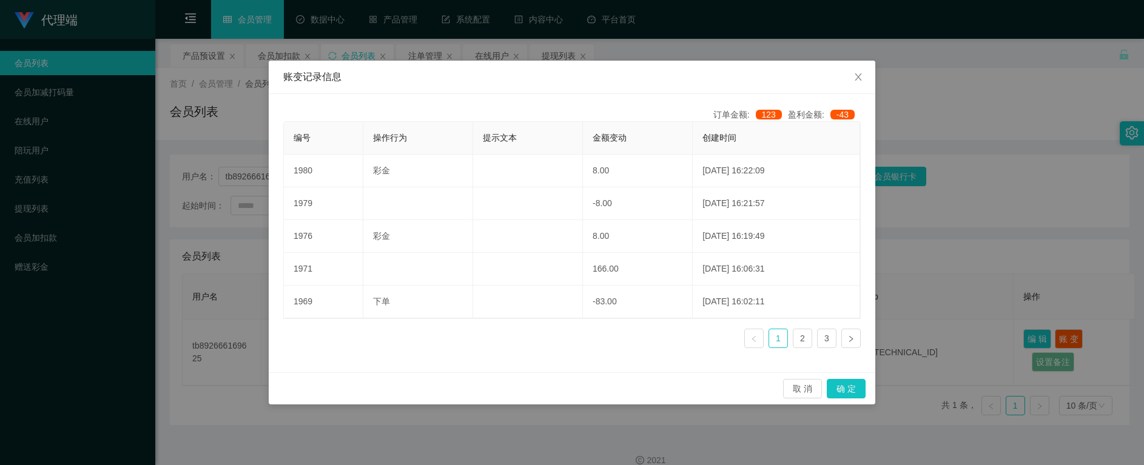
click at [589, 435] on div "账变记录信息 订单金额: 123 盈利金额: -43 编号 操作行为 提示文本 金额变动 创建时间 1980 彩金 8.00 [DATE] 16:22:09 …" at bounding box center [572, 232] width 1144 height 465
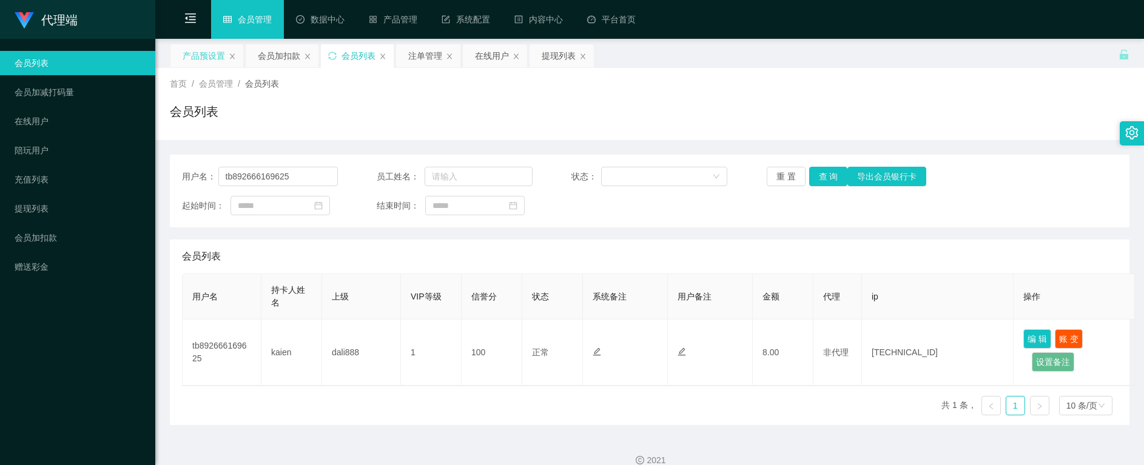
click at [194, 53] on div "产品预设置" at bounding box center [204, 55] width 42 height 23
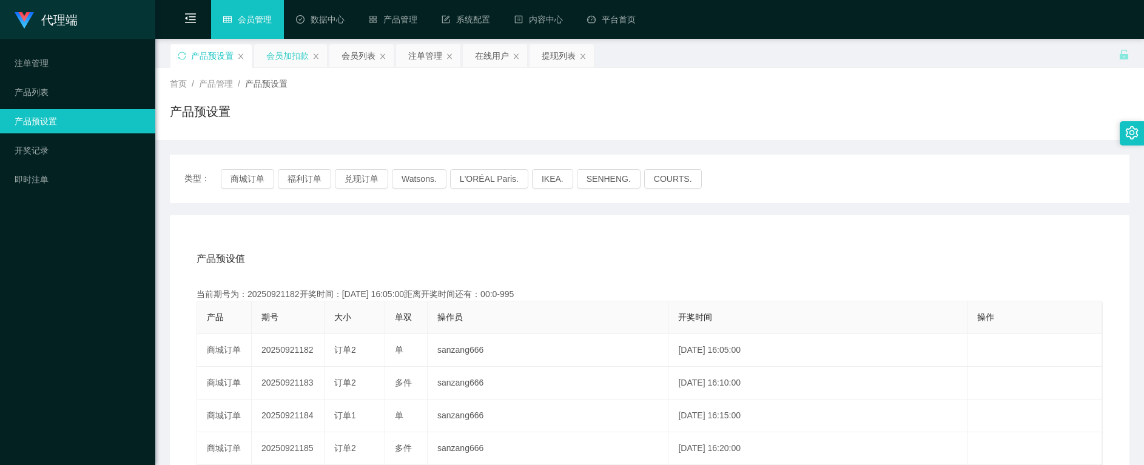
click at [275, 59] on div "会员加扣款" at bounding box center [287, 55] width 42 height 23
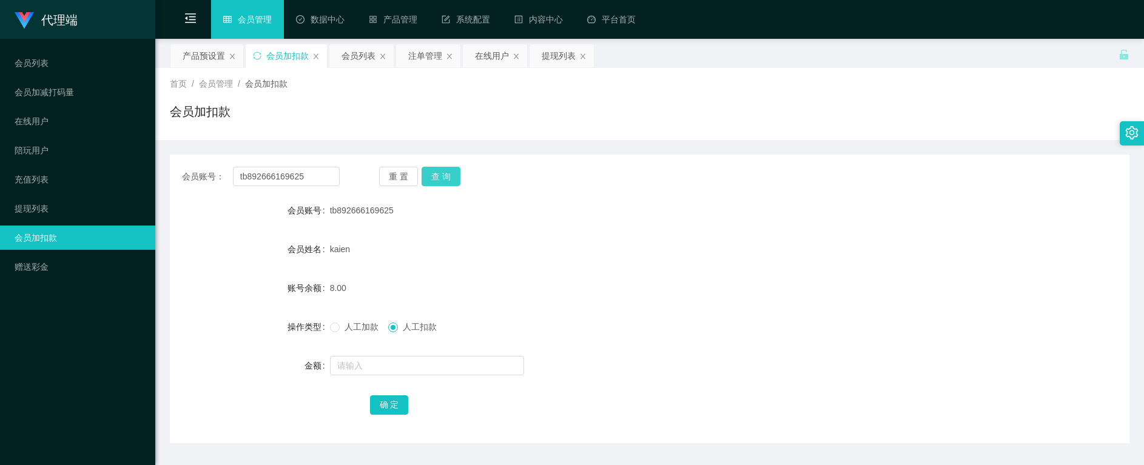
click at [450, 178] on button "查 询" at bounding box center [441, 176] width 39 height 19
click at [448, 178] on div "重 置 查 询" at bounding box center [458, 176] width 158 height 19
click at [448, 177] on button "查 询" at bounding box center [448, 176] width 52 height 19
click at [707, 226] on form "会员账号 tb892666169625 会员姓名 kaien 账号余额 8.00 操作类型 人工加款 人工扣款 金额 确 定" at bounding box center [650, 307] width 960 height 218
click at [479, 19] on link "系统配置" at bounding box center [466, 19] width 49 height 39
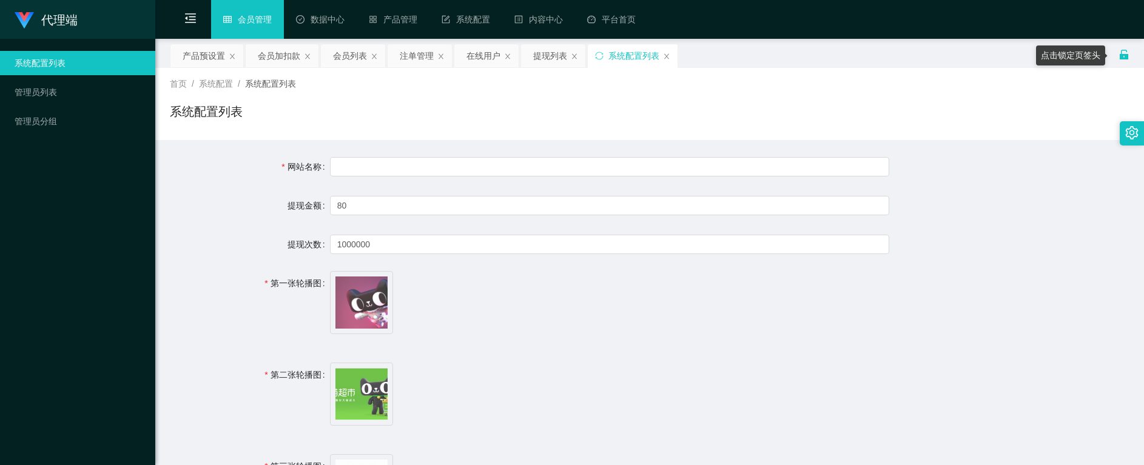
click at [1120, 55] on icon "图标: unlock" at bounding box center [1124, 55] width 8 height 10
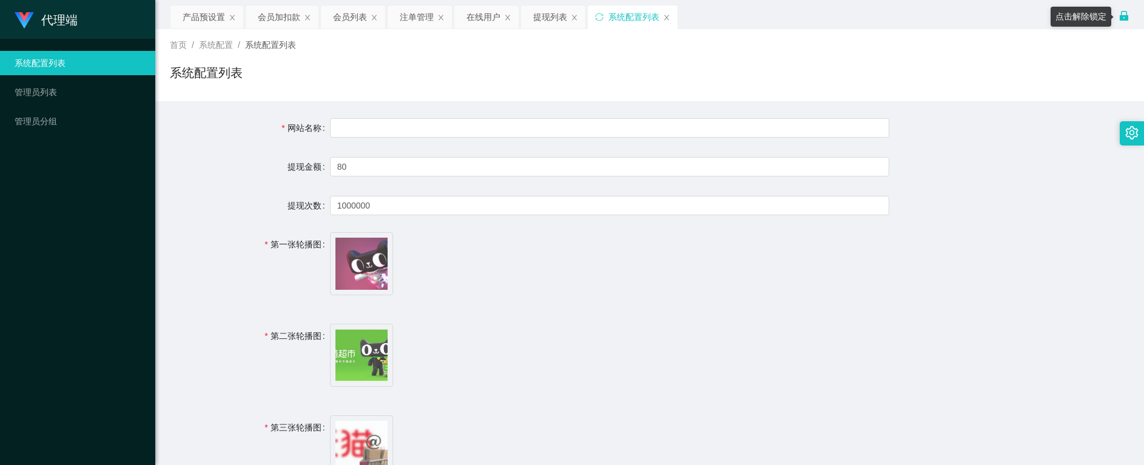
click at [1121, 21] on icon "图标: lock" at bounding box center [1124, 16] width 8 height 10
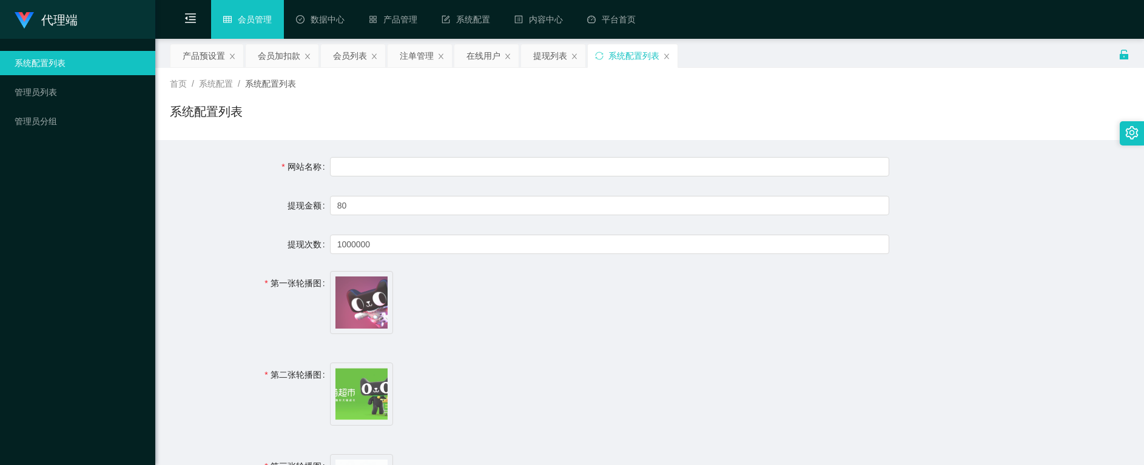
click at [1121, 21] on div "··· 会员管理 ··· 数据中心 ··· 产品管理 ··· 系统配置 ··· 内容中心 ··· 平台[GEOGRAPHIC_DATA] ··· 会员购单 在…" at bounding box center [649, 19] width 989 height 39
click at [626, 21] on link "平台首页" at bounding box center [611, 19] width 49 height 39
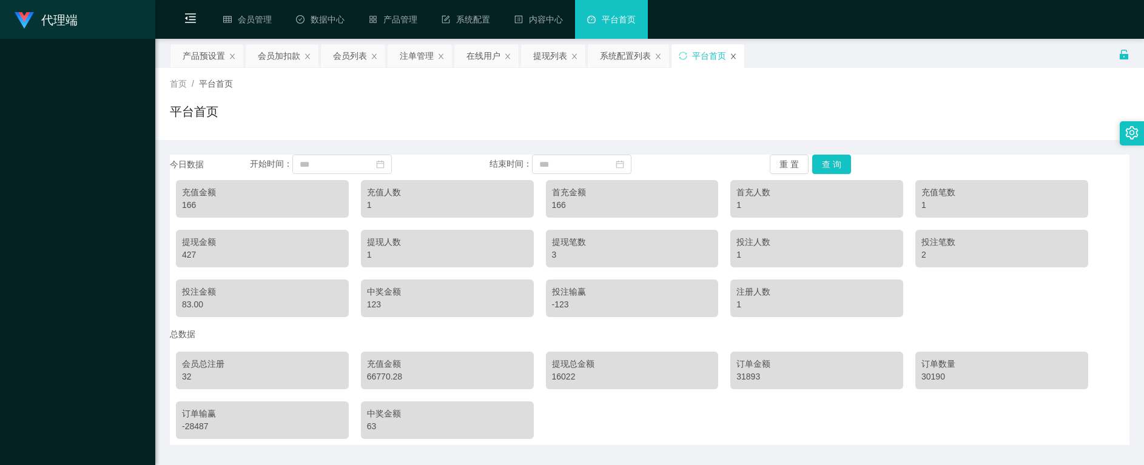
click at [733, 55] on icon "图标: close" at bounding box center [733, 56] width 7 height 7
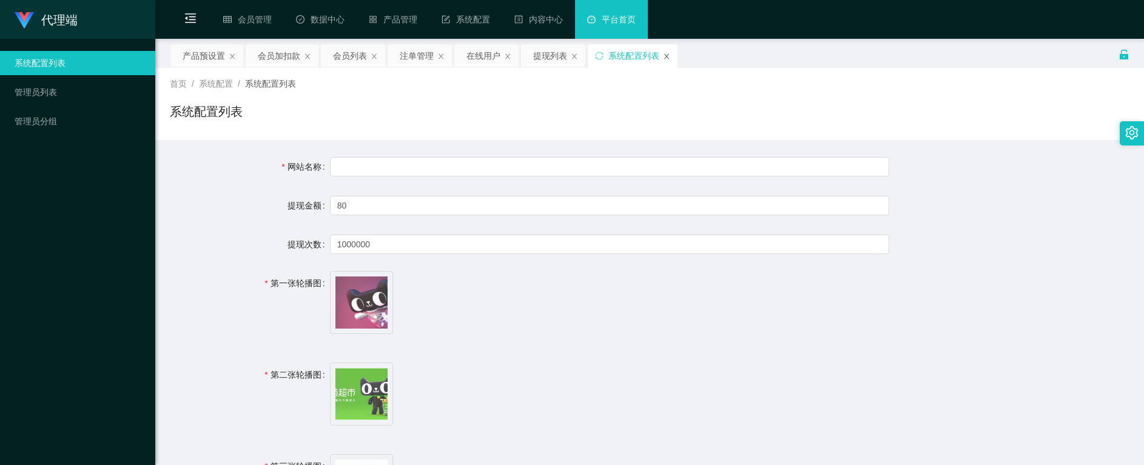
click at [666, 58] on icon "图标: close" at bounding box center [666, 56] width 7 height 7
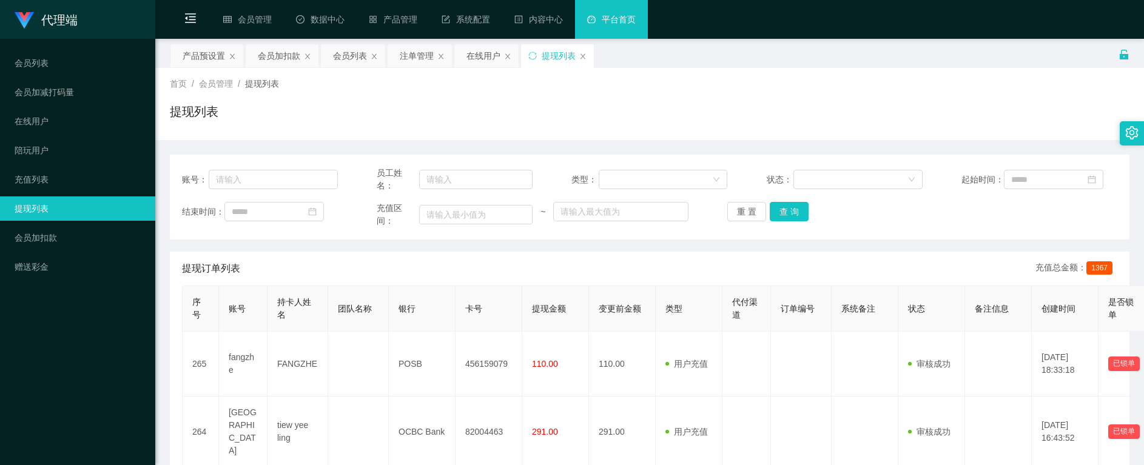
click at [1125, 143] on div at bounding box center [1132, 133] width 24 height 24
